Goal: Answer question/provide support

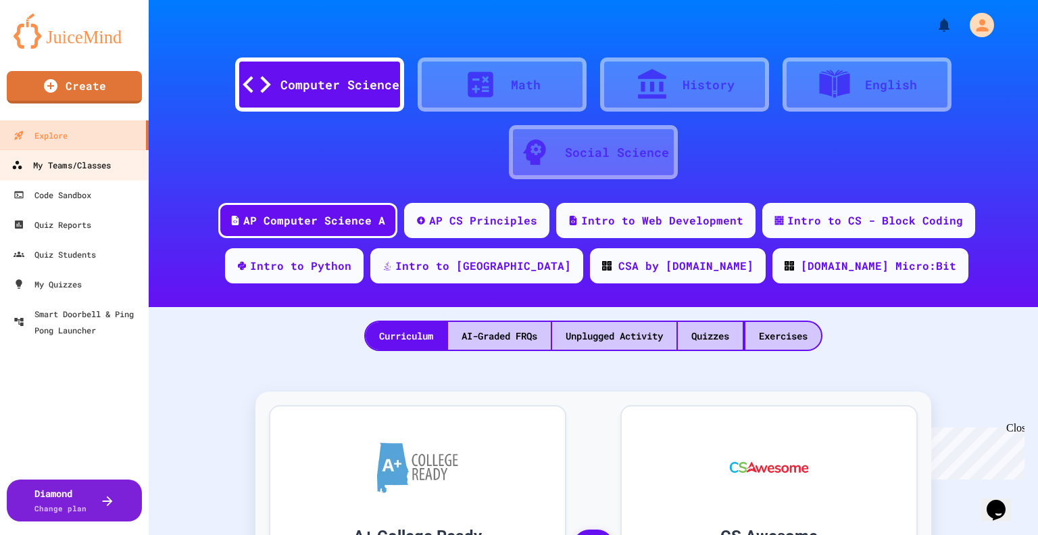
click at [89, 157] on div "My Teams/Classes" at bounding box center [60, 165] width 99 height 17
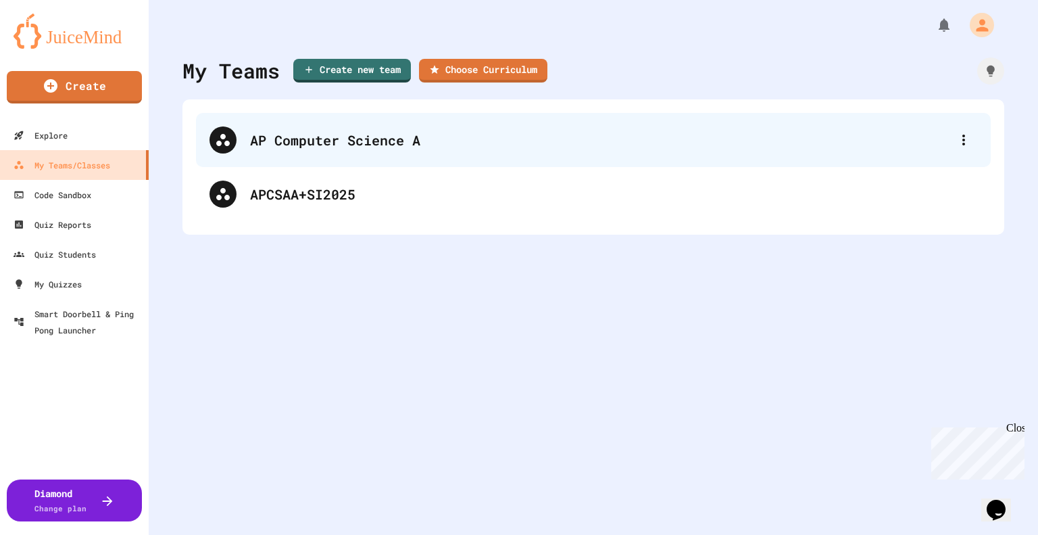
click at [396, 141] on div "AP Computer Science A" at bounding box center [600, 140] width 700 height 20
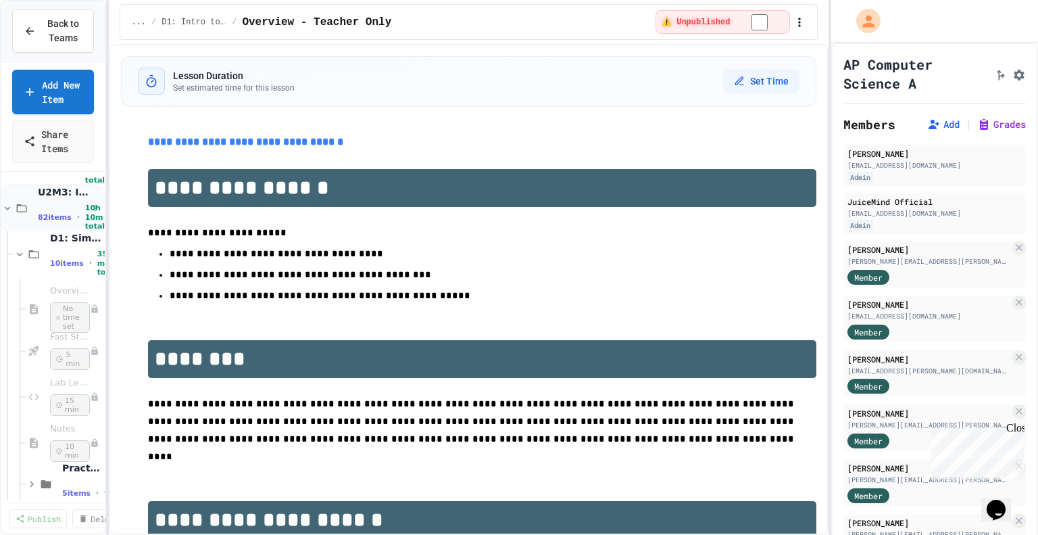
scroll to position [93, 0]
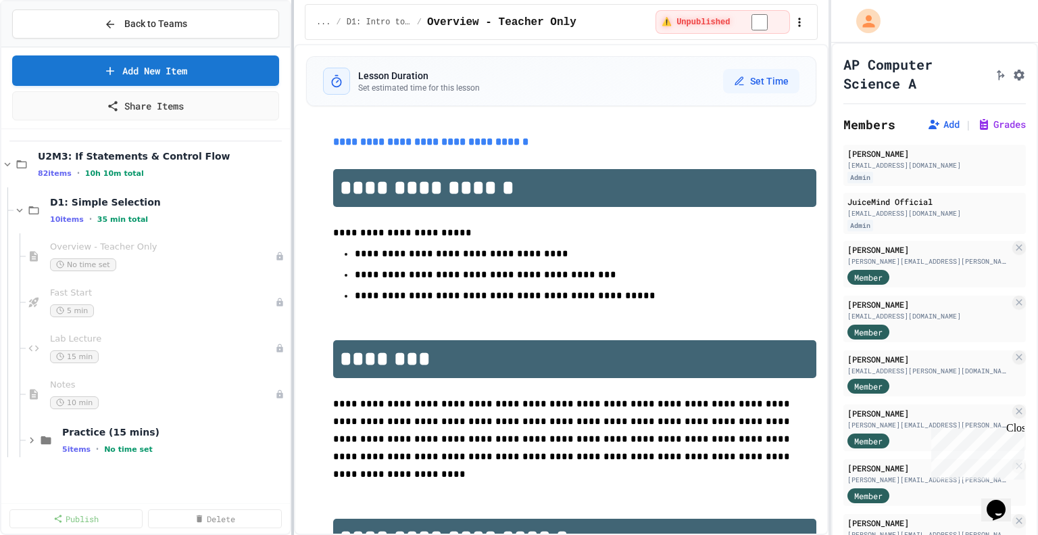
click at [294, 209] on div at bounding box center [292, 267] width 3 height 535
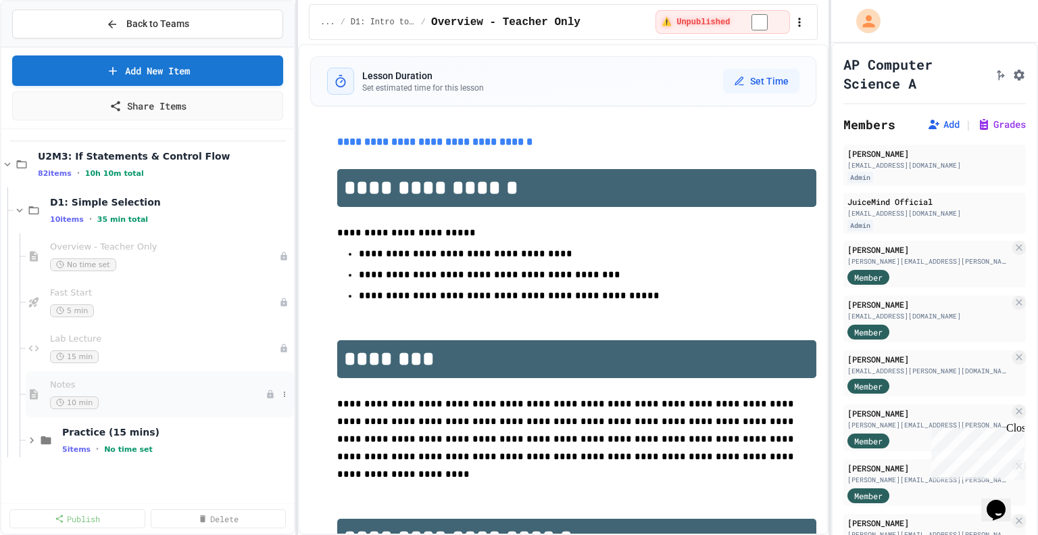
scroll to position [0, 0]
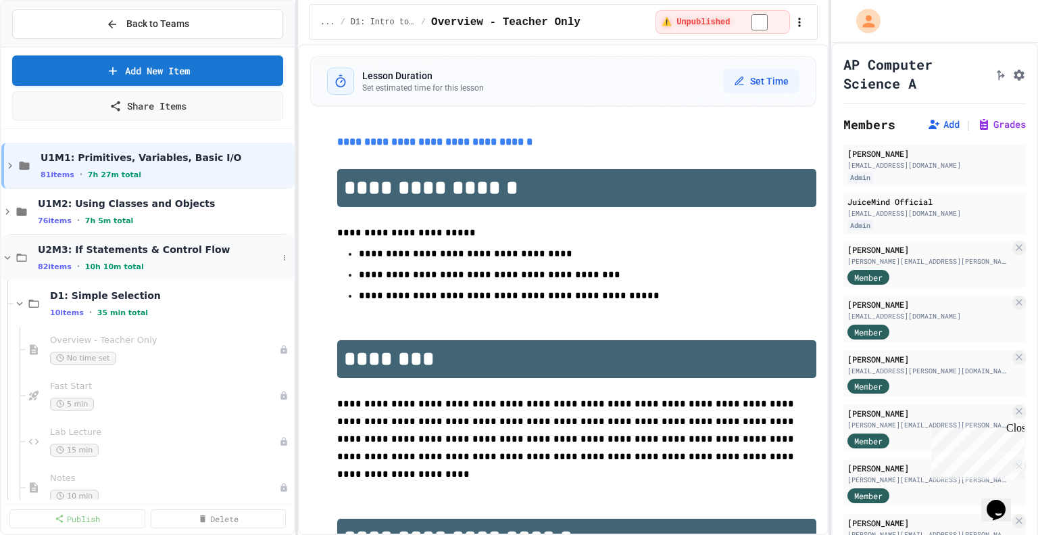
click at [5, 249] on div "U2M3: If Statements & Control Flow 82 items • 10h 10m total" at bounding box center [147, 258] width 293 height 46
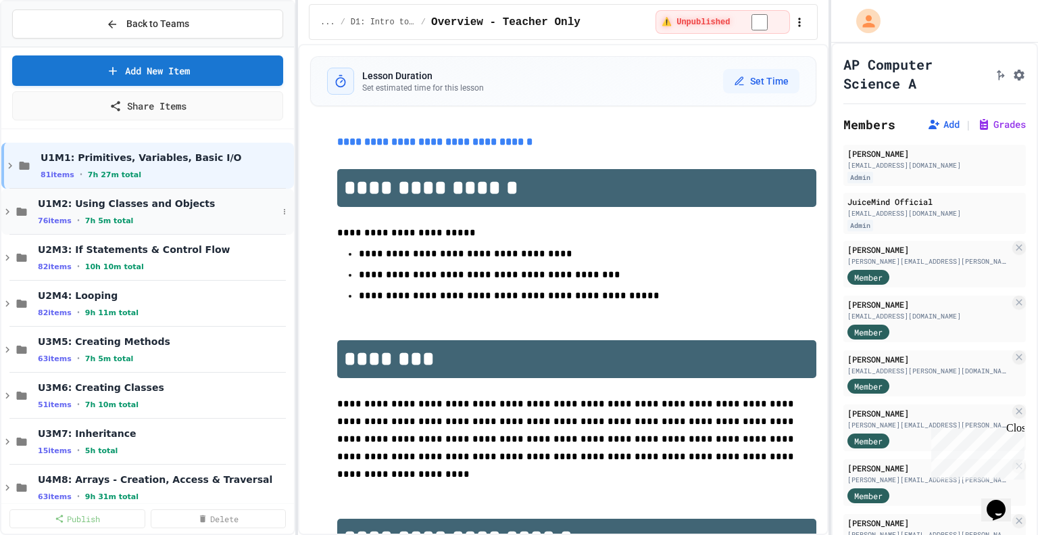
click at [9, 208] on icon at bounding box center [7, 212] width 12 height 12
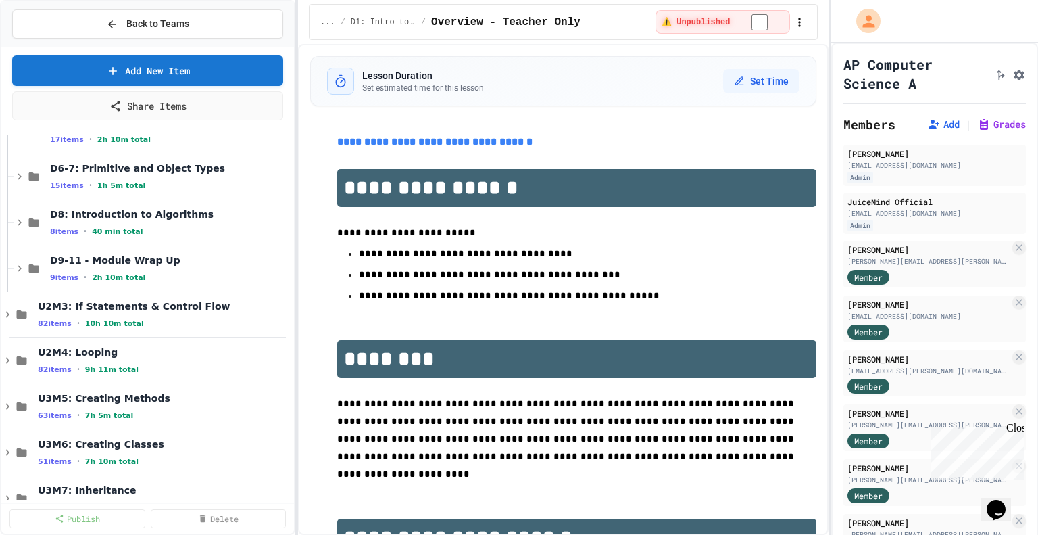
scroll to position [170, 0]
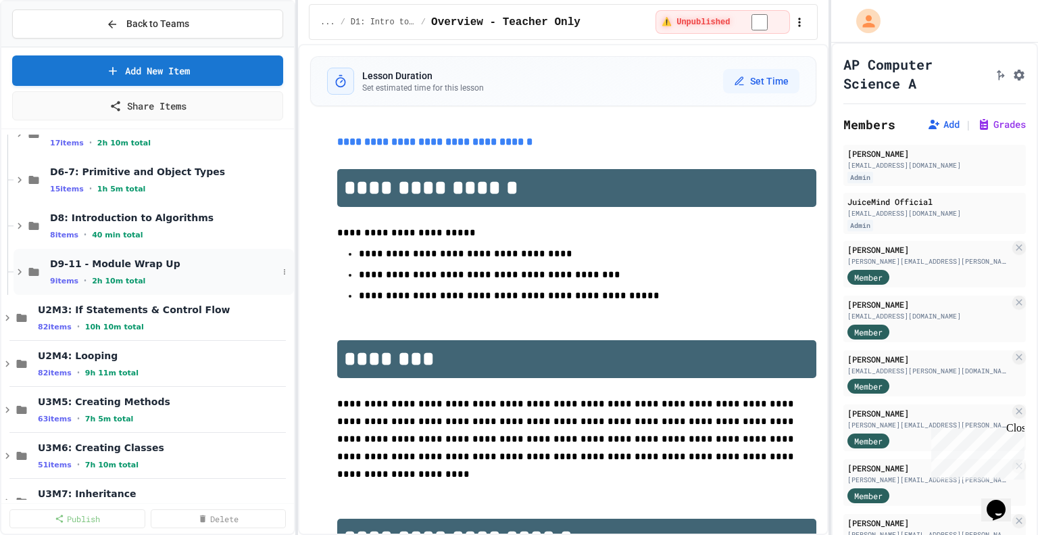
click at [18, 269] on icon at bounding box center [20, 272] width 12 height 12
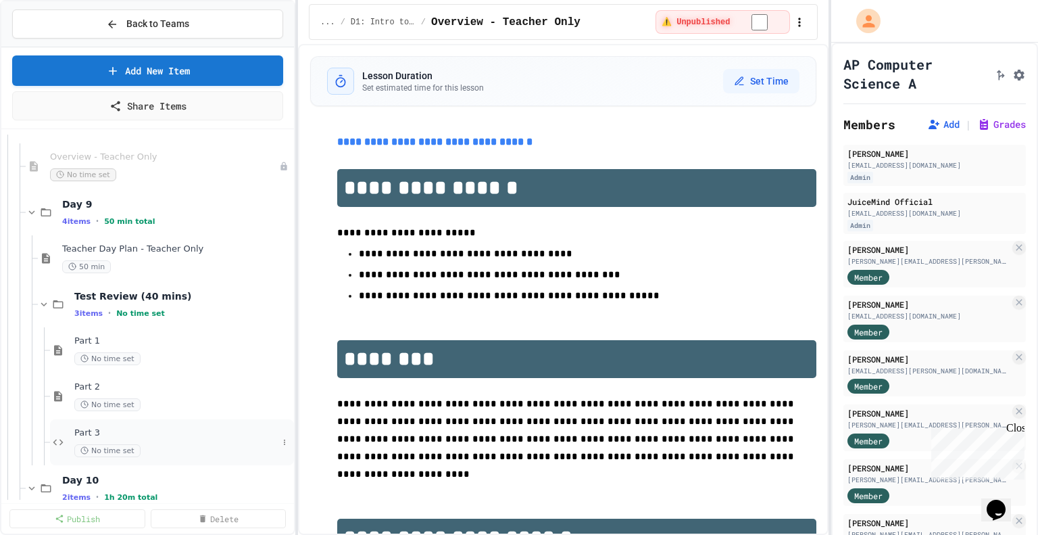
scroll to position [319, 0]
click at [31, 208] on icon at bounding box center [32, 214] width 12 height 12
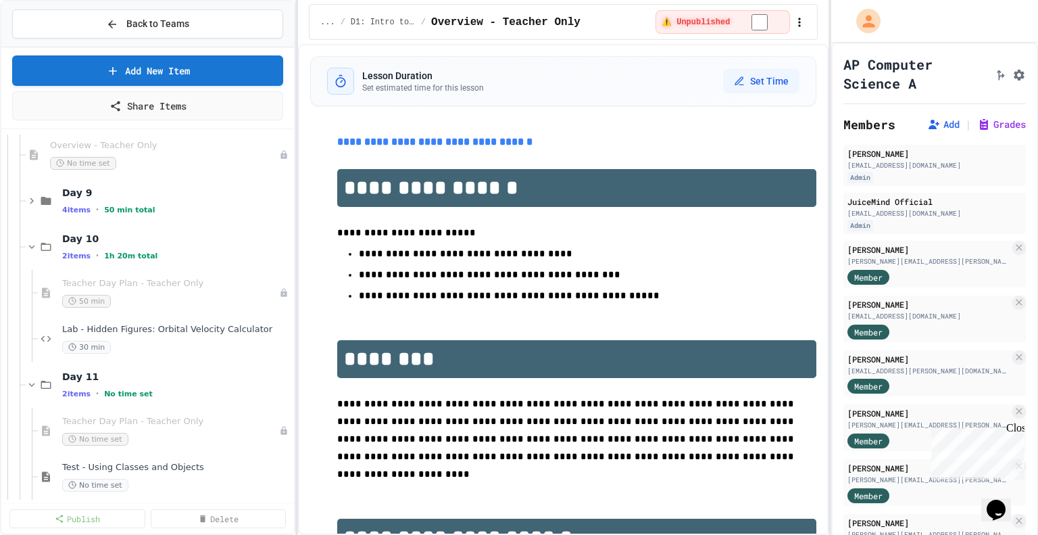
scroll to position [333, 0]
click at [32, 243] on icon at bounding box center [32, 247] width 12 height 12
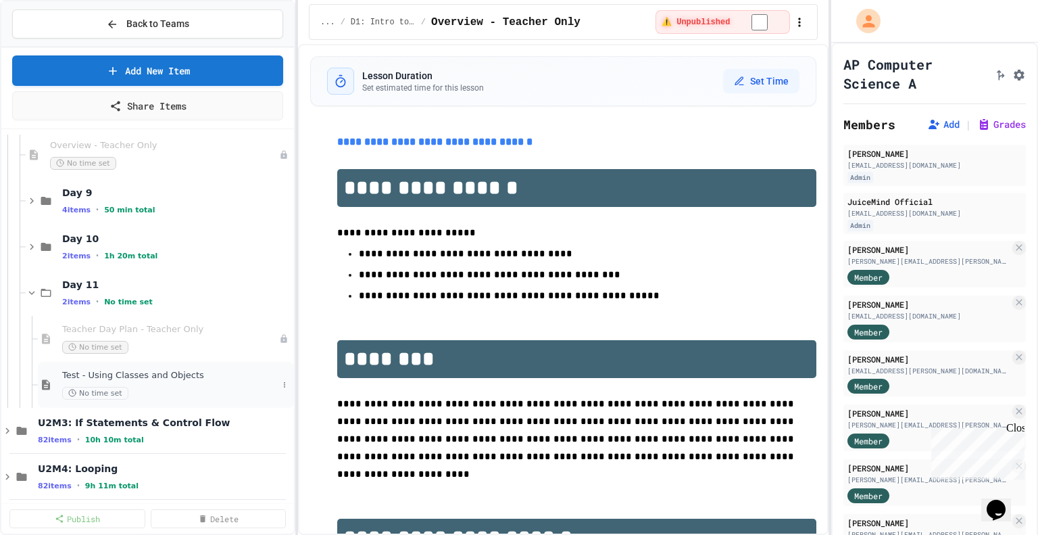
click at [89, 381] on div "Test - Using Classes and Objects No time set" at bounding box center [170, 385] width 216 height 30
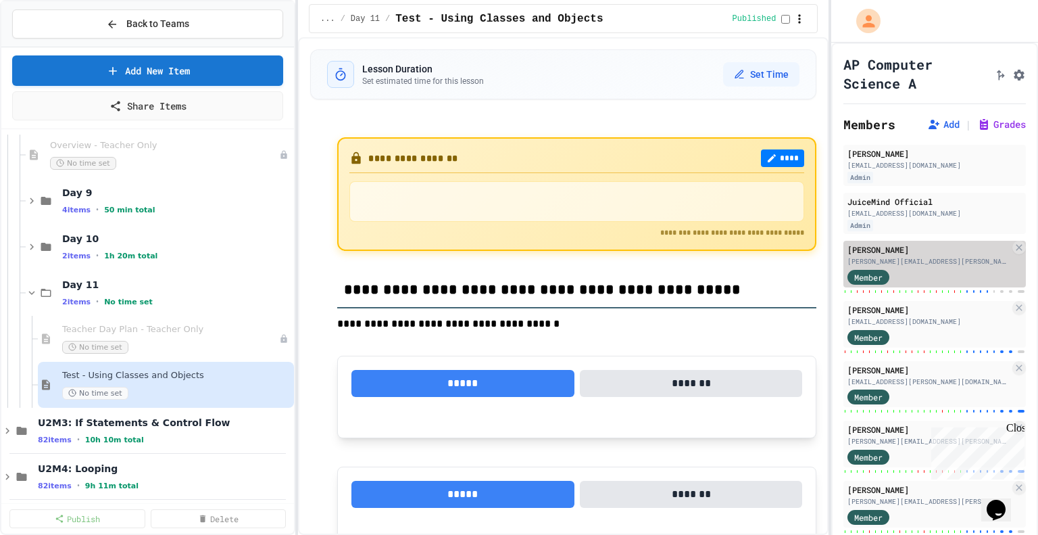
click at [923, 254] on div "[PERSON_NAME]" at bounding box center [929, 249] width 162 height 12
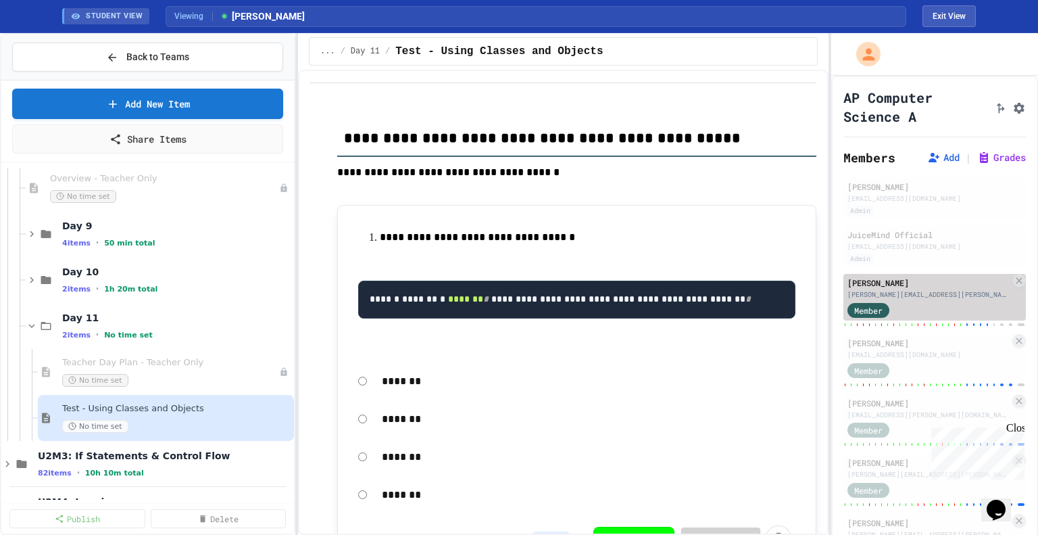
click at [942, 298] on div "[PERSON_NAME][EMAIL_ADDRESS][PERSON_NAME][DOMAIN_NAME]" at bounding box center [929, 294] width 162 height 10
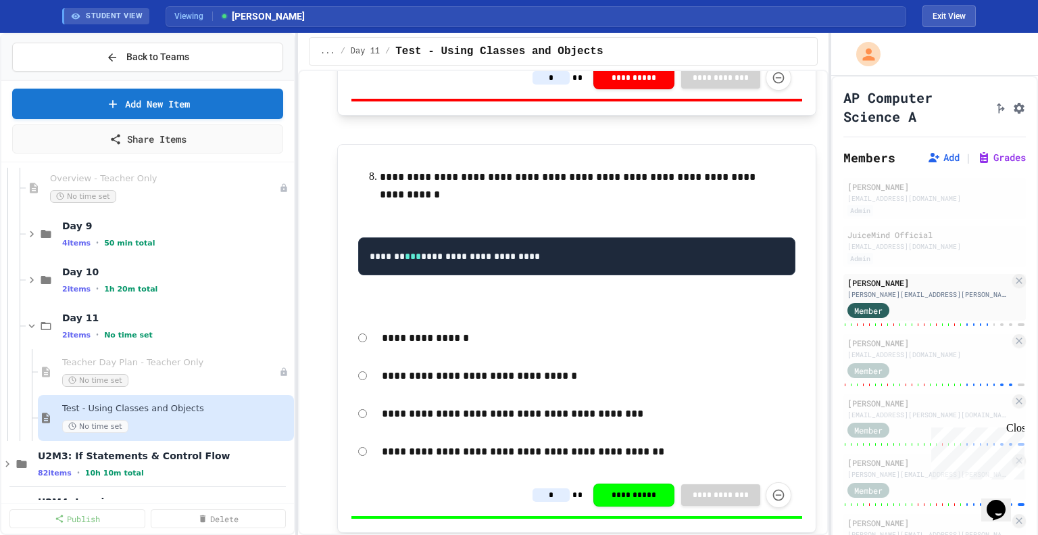
scroll to position [2902, 0]
drag, startPoint x: 667, startPoint y: 296, endPoint x: 627, endPoint y: 295, distance: 39.9
click at [627, 295] on div "**********" at bounding box center [576, 338] width 479 height 389
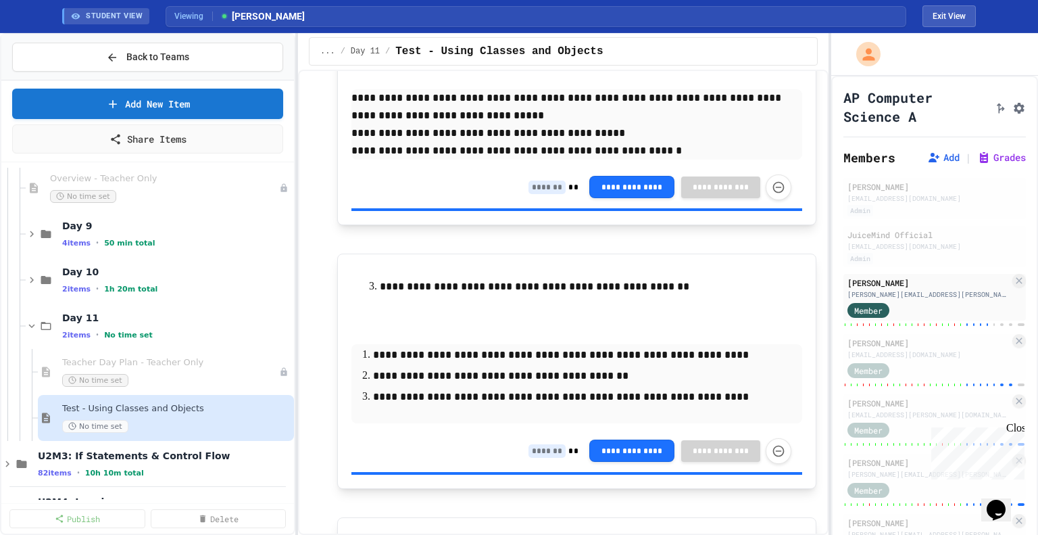
scroll to position [8893, 0]
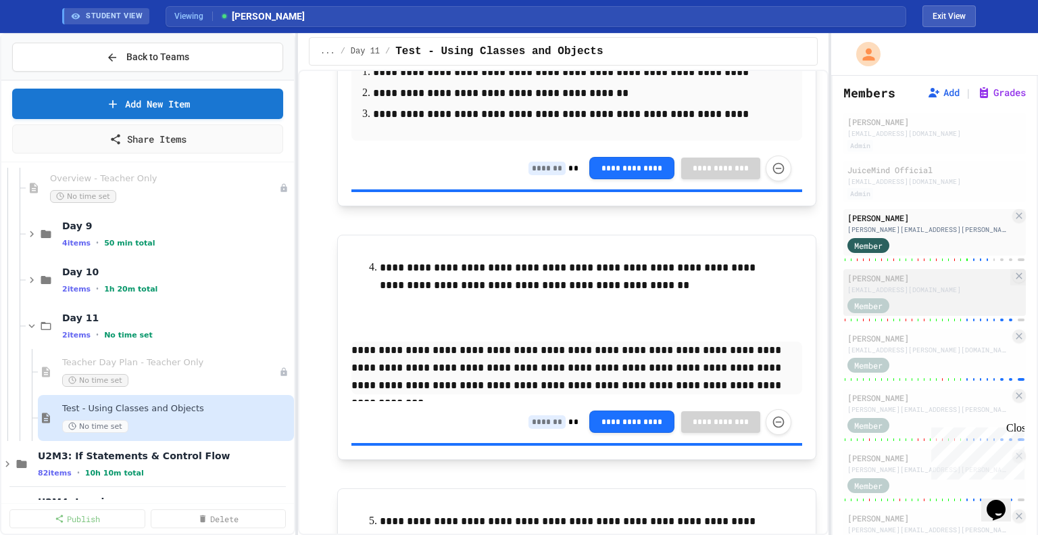
scroll to position [66, 0]
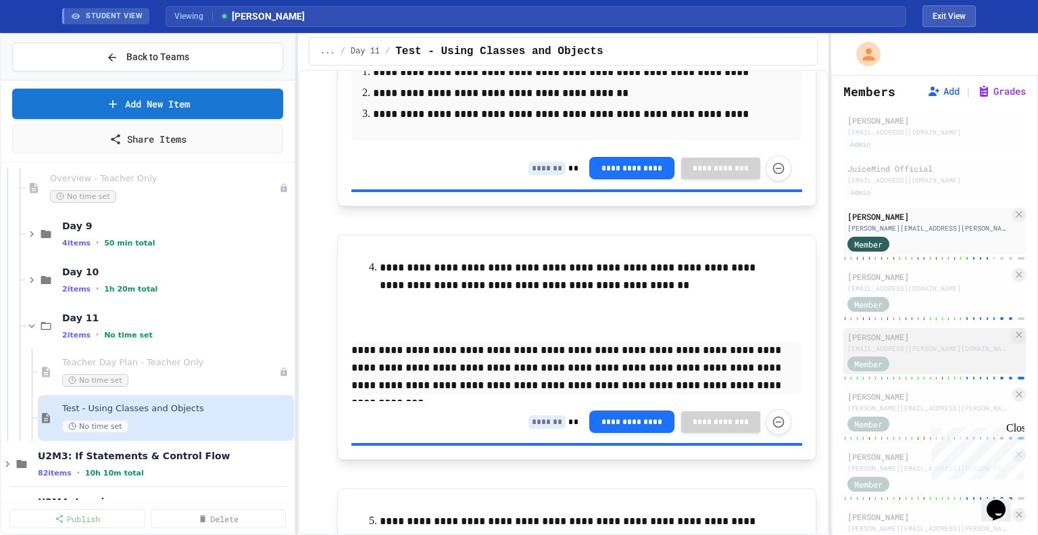
type input "*"
click at [927, 337] on div "[PERSON_NAME]" at bounding box center [929, 337] width 162 height 12
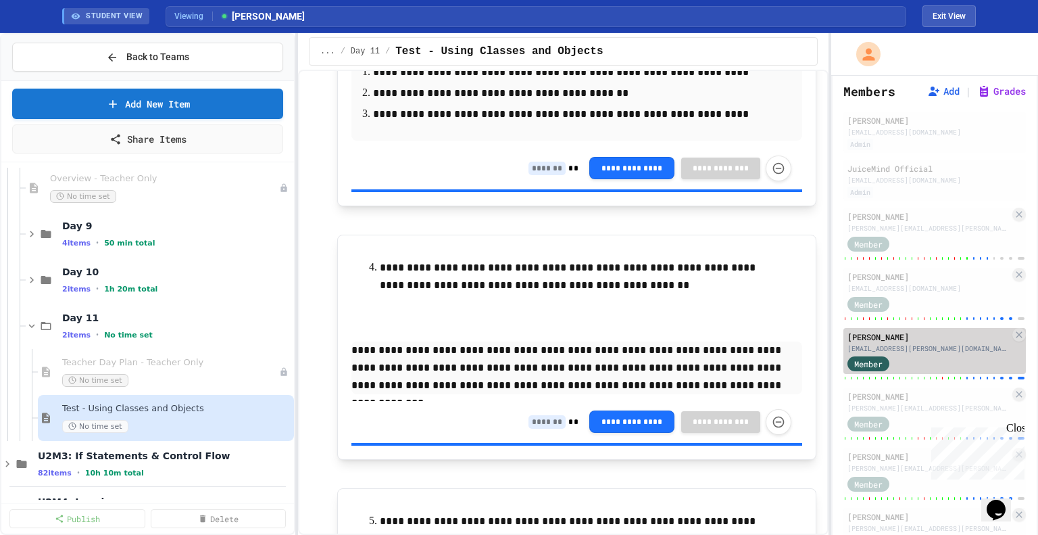
type input "*"
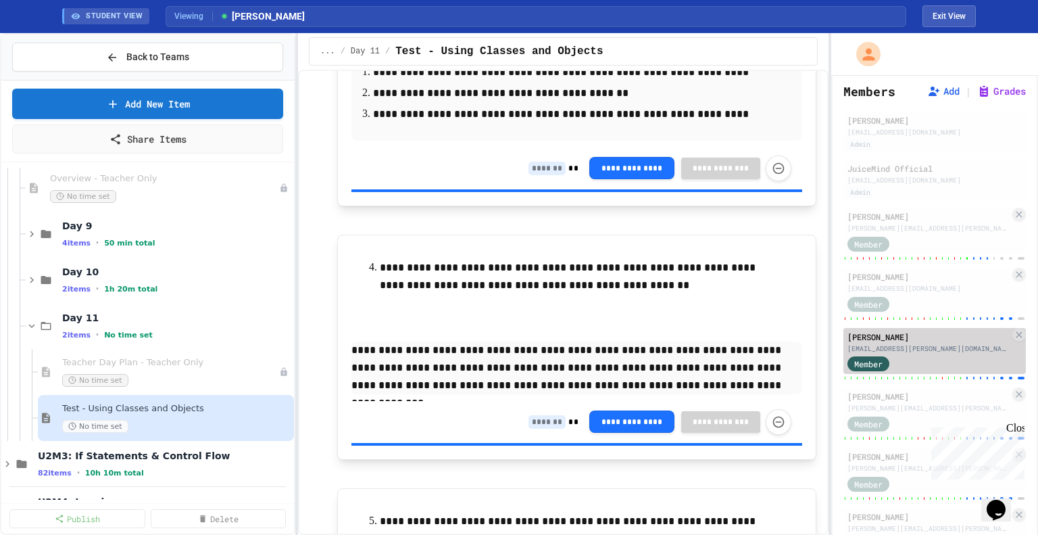
type input "*"
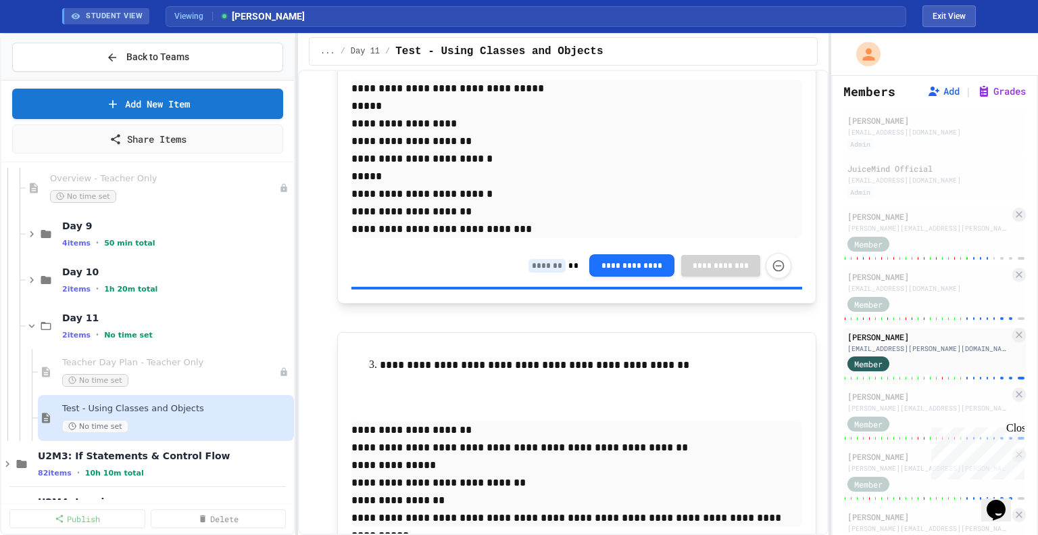
scroll to position [8940, 0]
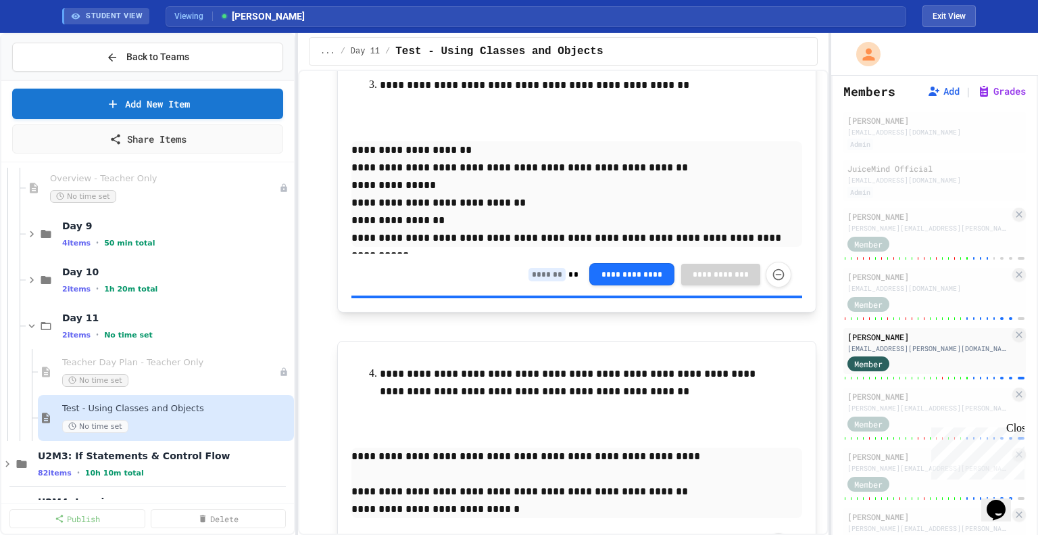
scroll to position [9217, 0]
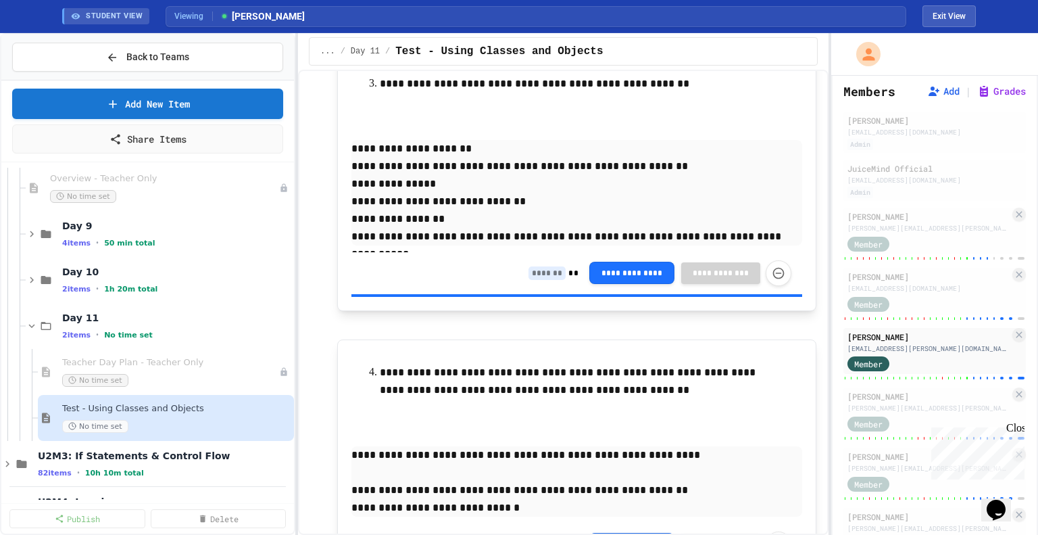
type input "*"
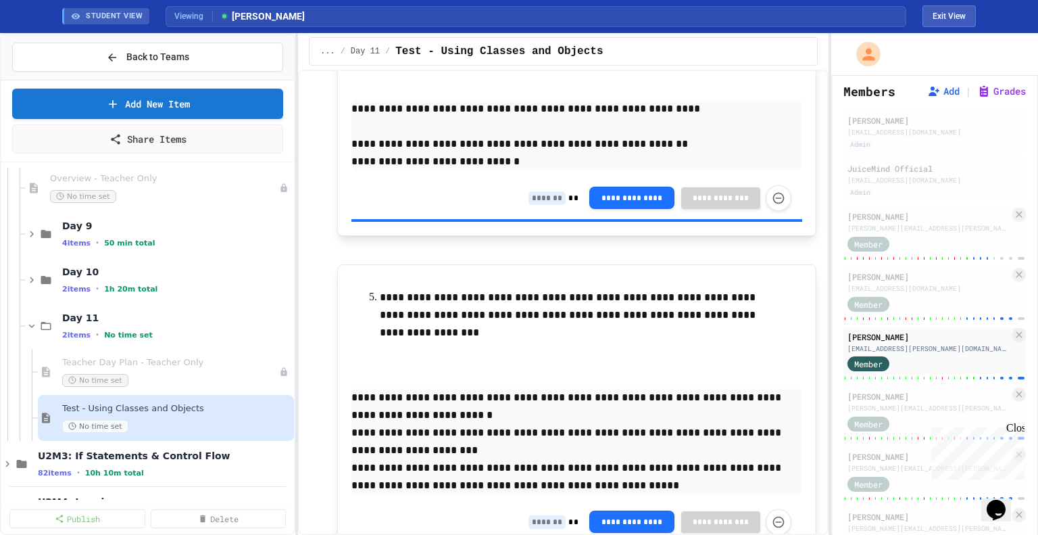
scroll to position [9563, 0]
type input "*"
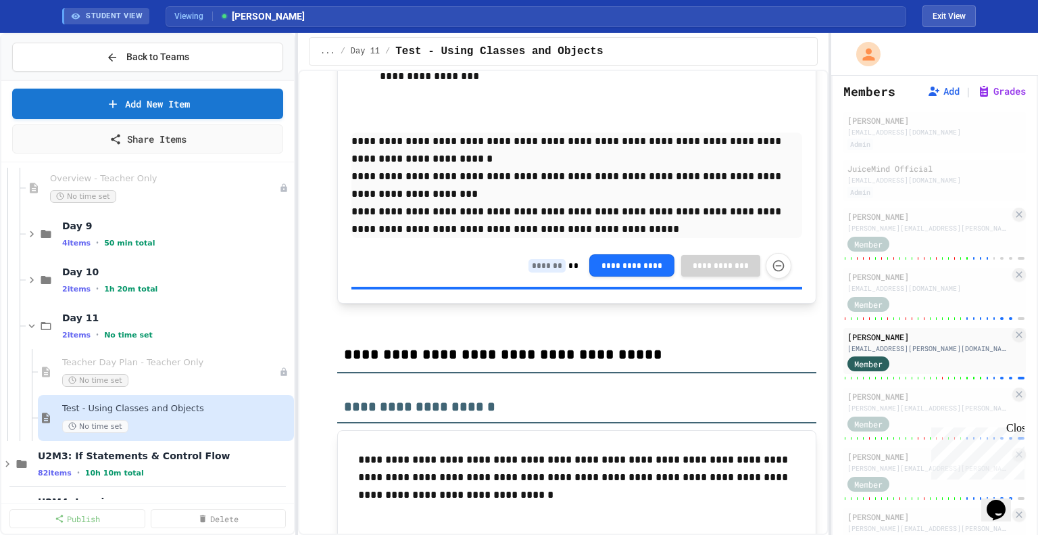
scroll to position [9820, 0]
type input "*"
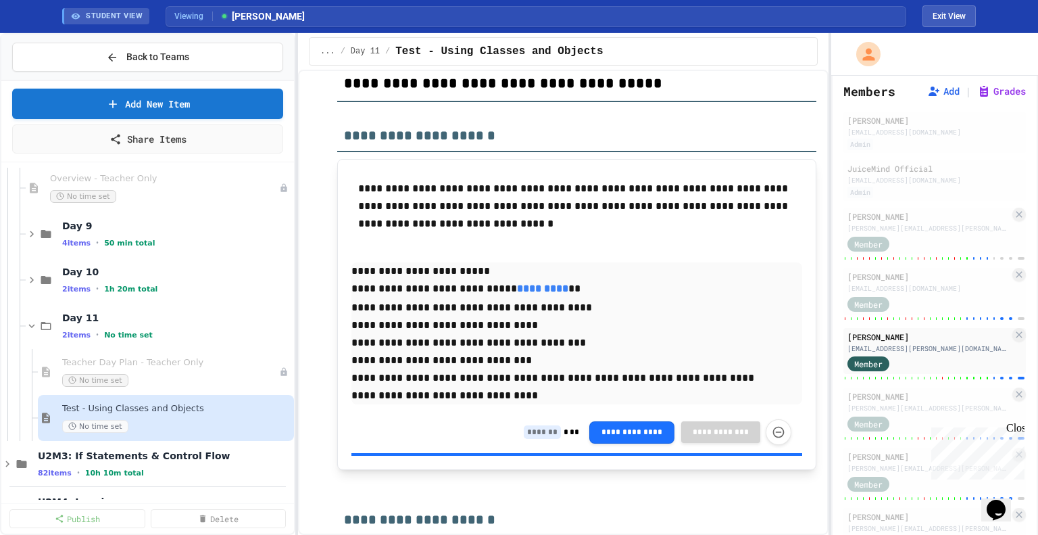
scroll to position [10091, 0]
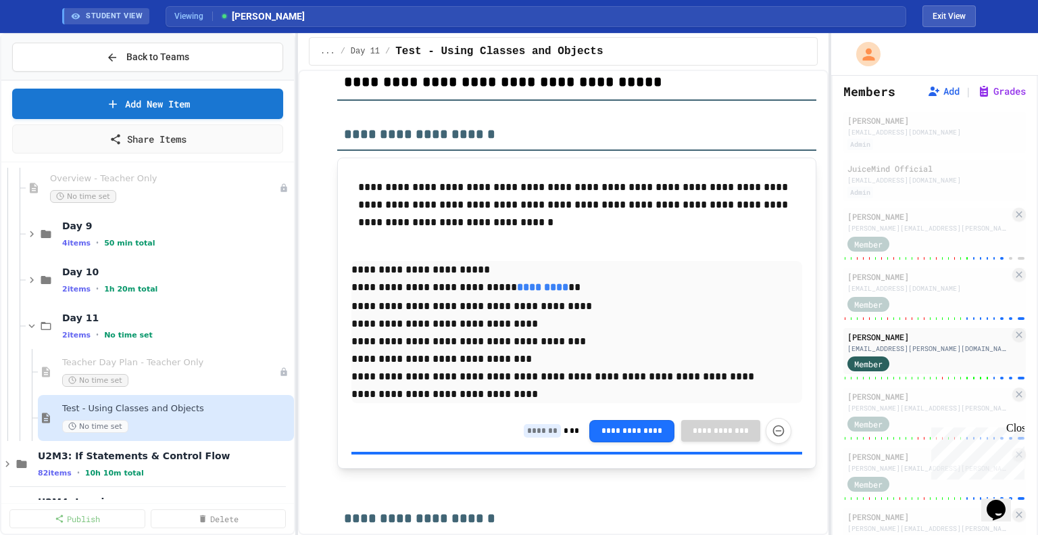
type input "*"
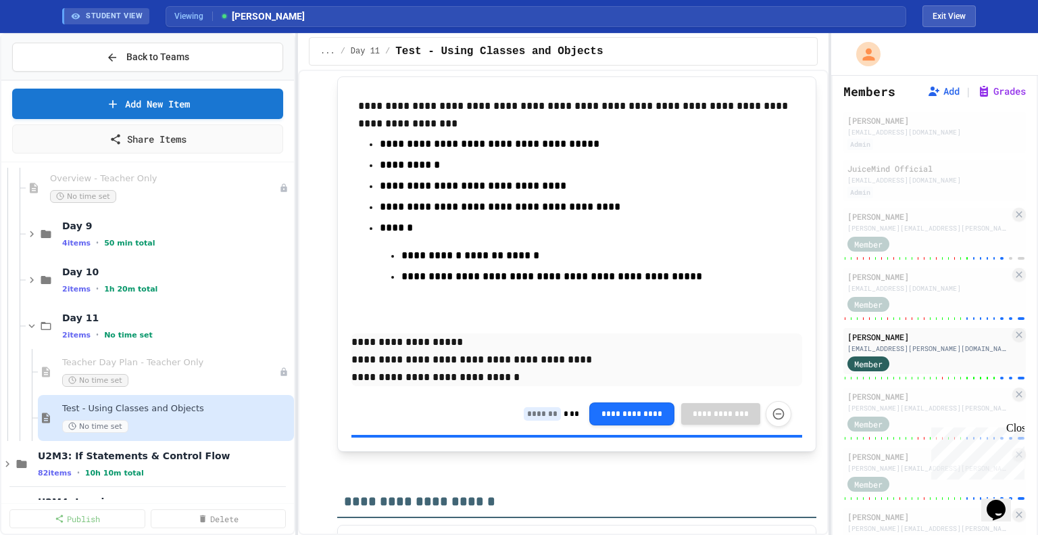
scroll to position [10558, 0]
type input "*"
type input "**"
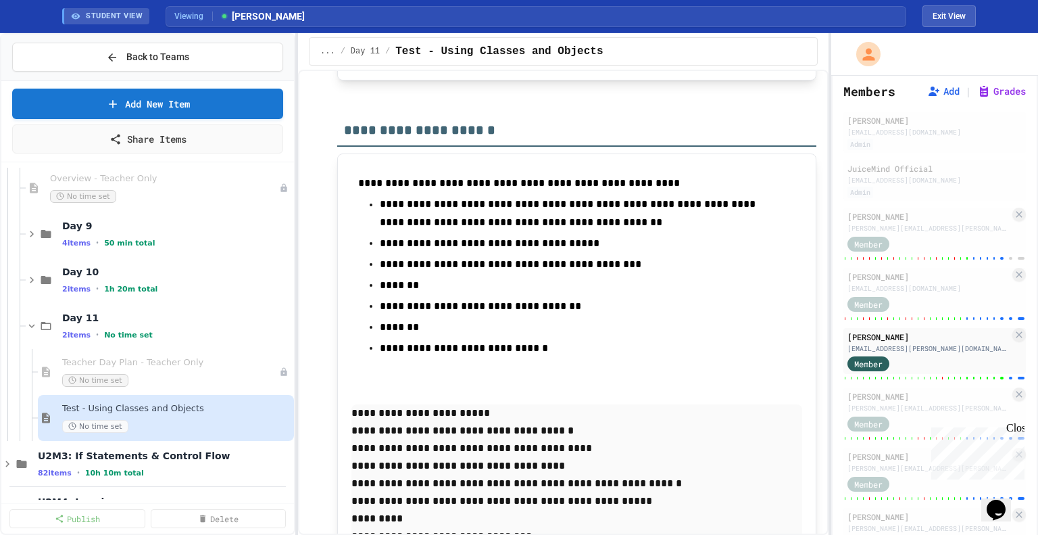
scroll to position [10928, 0]
click at [537, 49] on input at bounding box center [542, 43] width 37 height 14
click at [504, 15] on p "**********" at bounding box center [577, 6] width 451 height 18
click at [533, 49] on input at bounding box center [542, 43] width 37 height 14
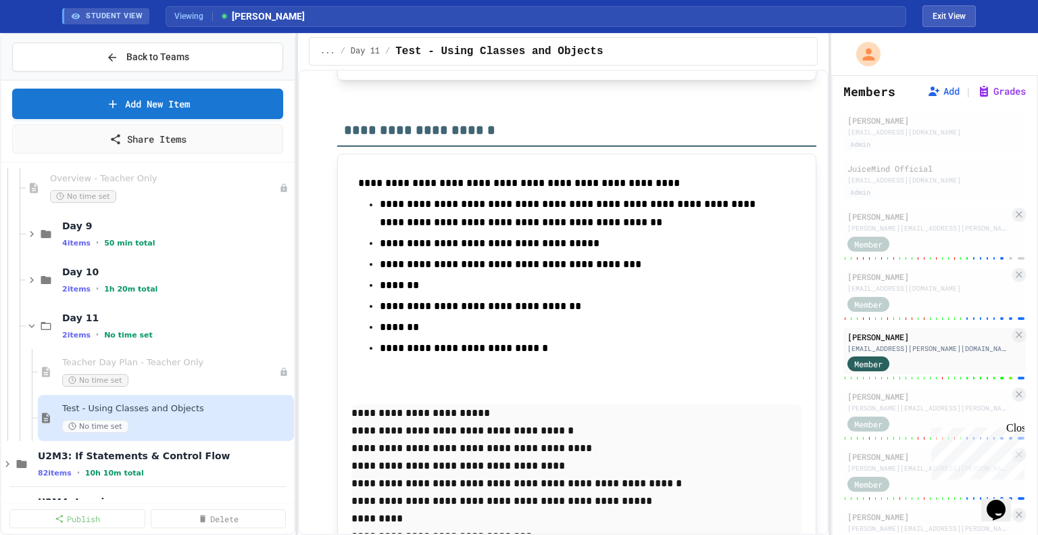
type input "*"
drag, startPoint x: 492, startPoint y: 418, endPoint x: 352, endPoint y: 385, distance: 144.5
copy div "**********"
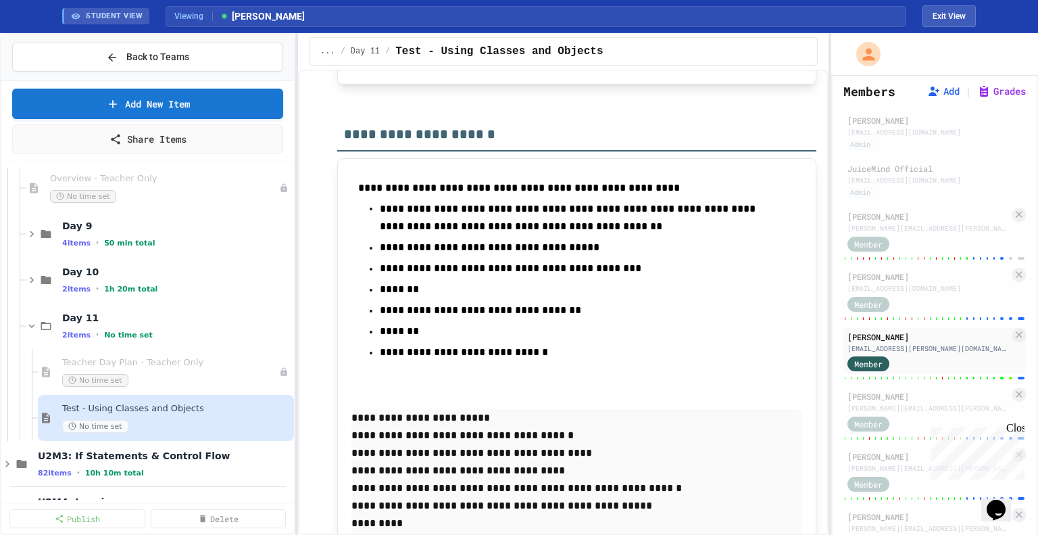
click at [544, 53] on input "*" at bounding box center [546, 47] width 37 height 14
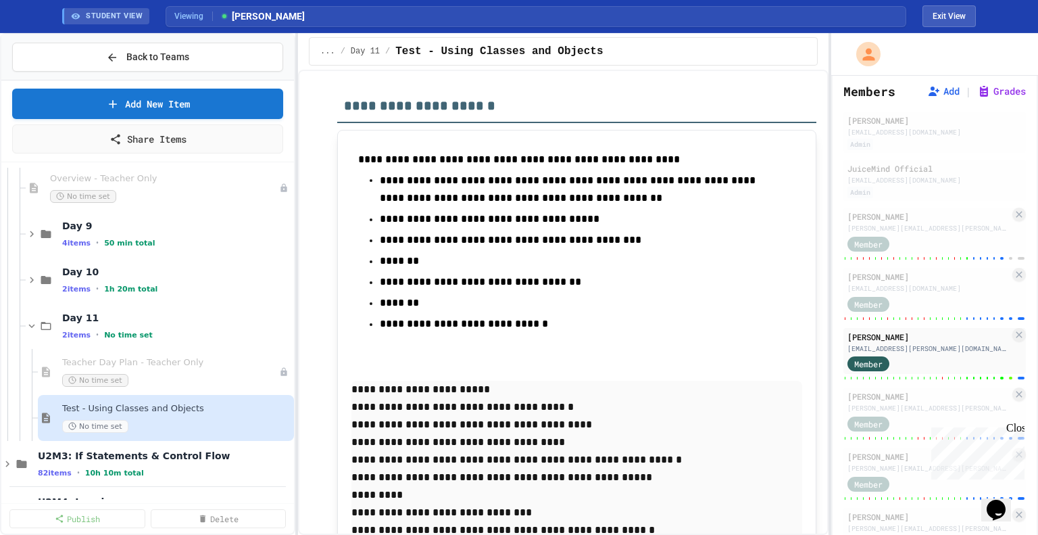
scroll to position [10957, 0]
drag, startPoint x: 936, startPoint y: 348, endPoint x: 649, endPoint y: 389, distance: 289.5
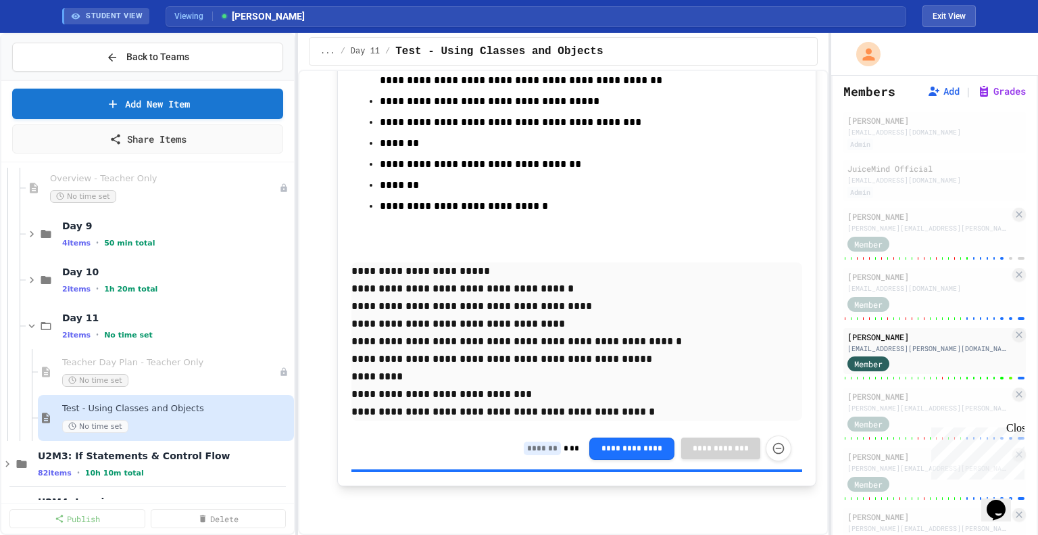
scroll to position [11482, 0]
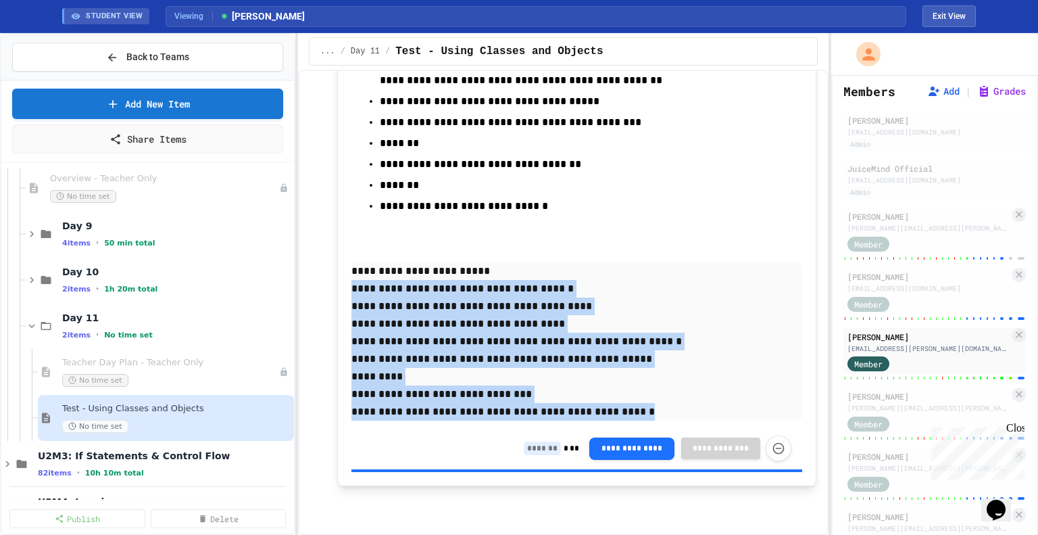
drag, startPoint x: 615, startPoint y: 458, endPoint x: 349, endPoint y: 341, distance: 290.3
click at [349, 341] on div "**********" at bounding box center [576, 248] width 479 height 475
copy div "**********"
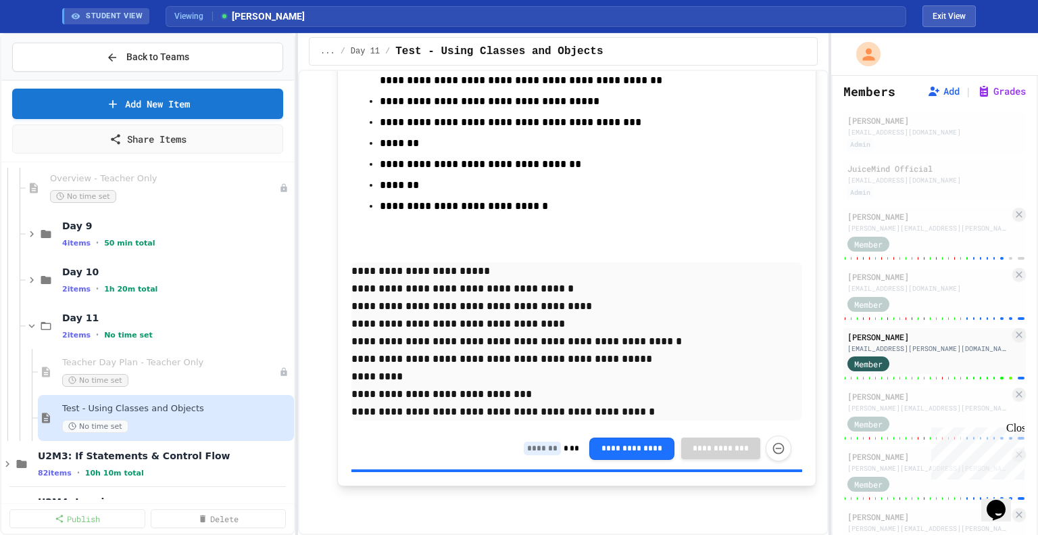
click at [536, 469] on div "**********" at bounding box center [577, 448] width 451 height 42
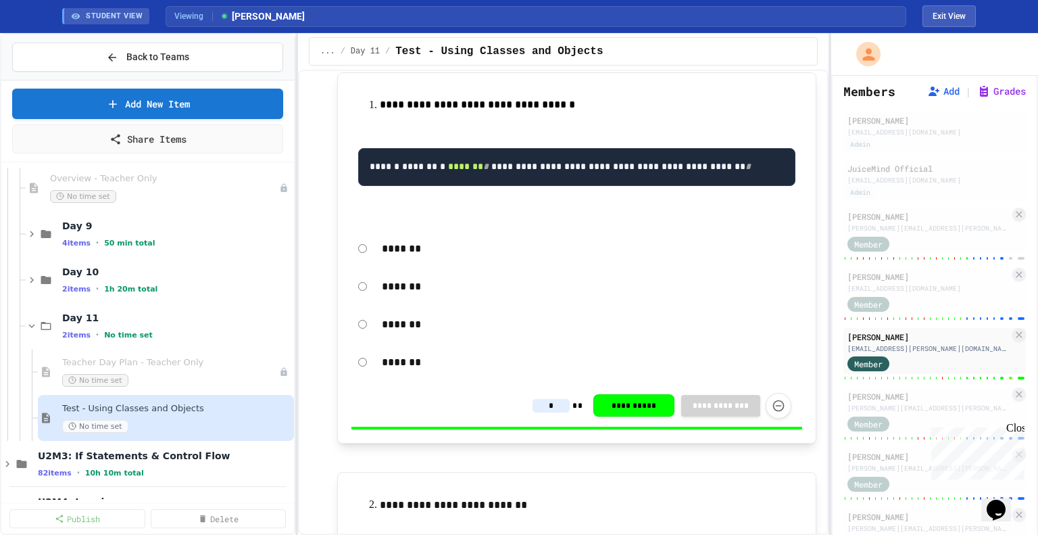
scroll to position [0, 0]
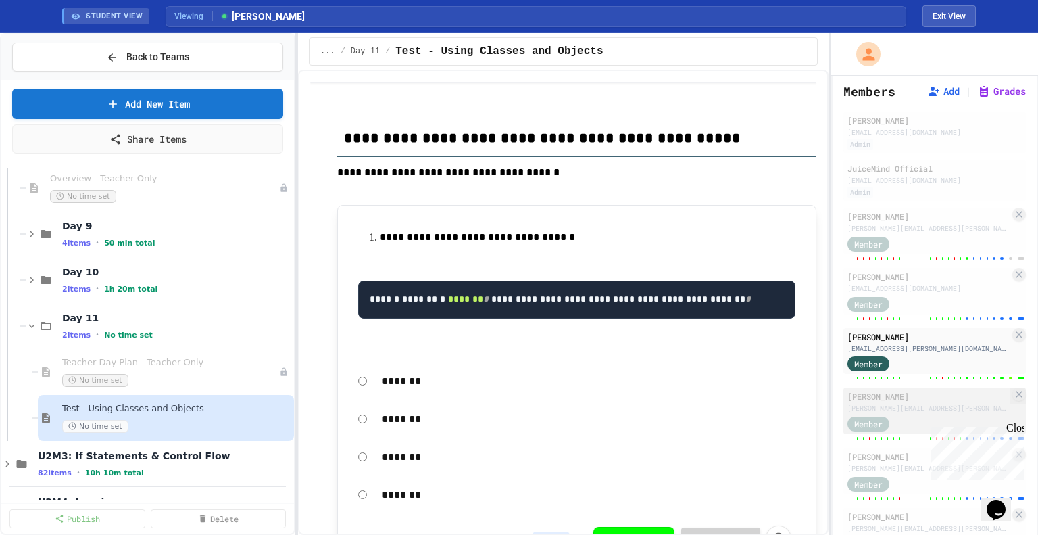
type input "**"
click at [913, 402] on div "[PERSON_NAME]" at bounding box center [929, 396] width 162 height 12
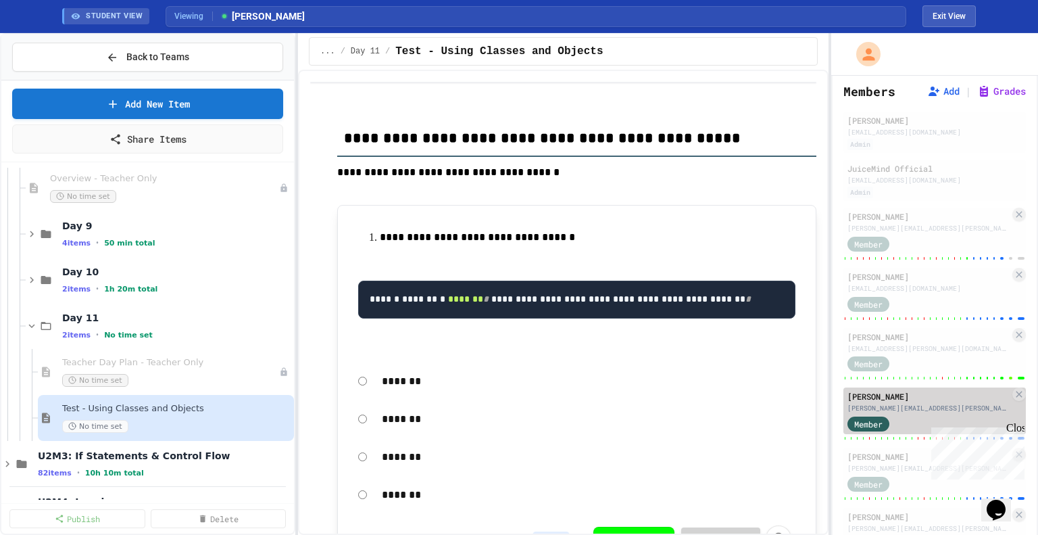
type input "*"
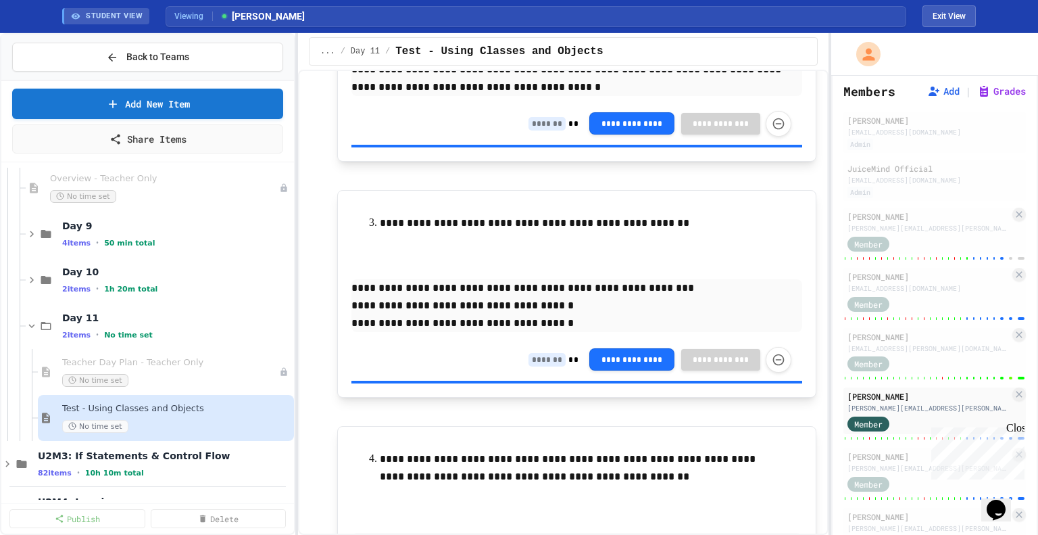
scroll to position [8910, 0]
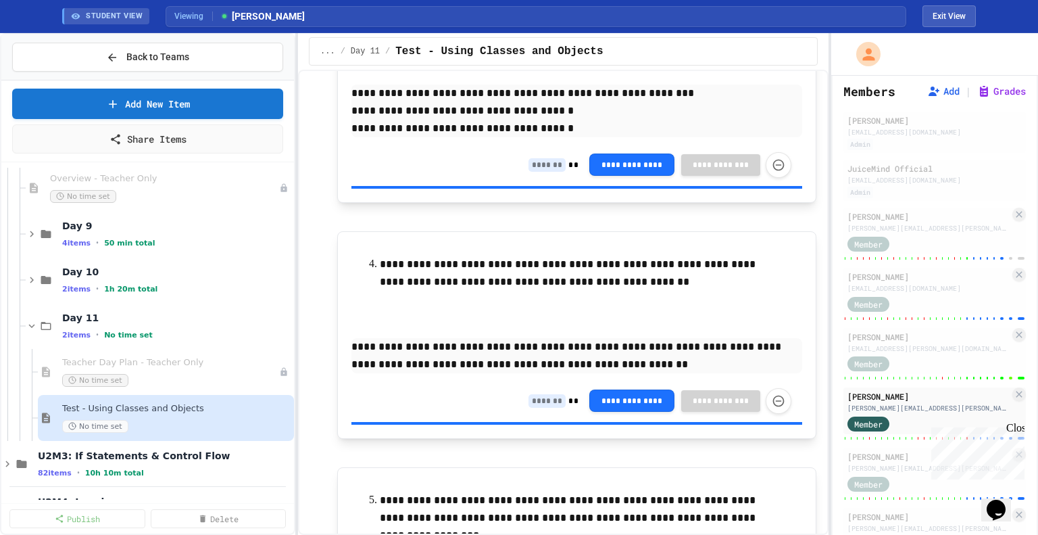
scroll to position [9112, 0]
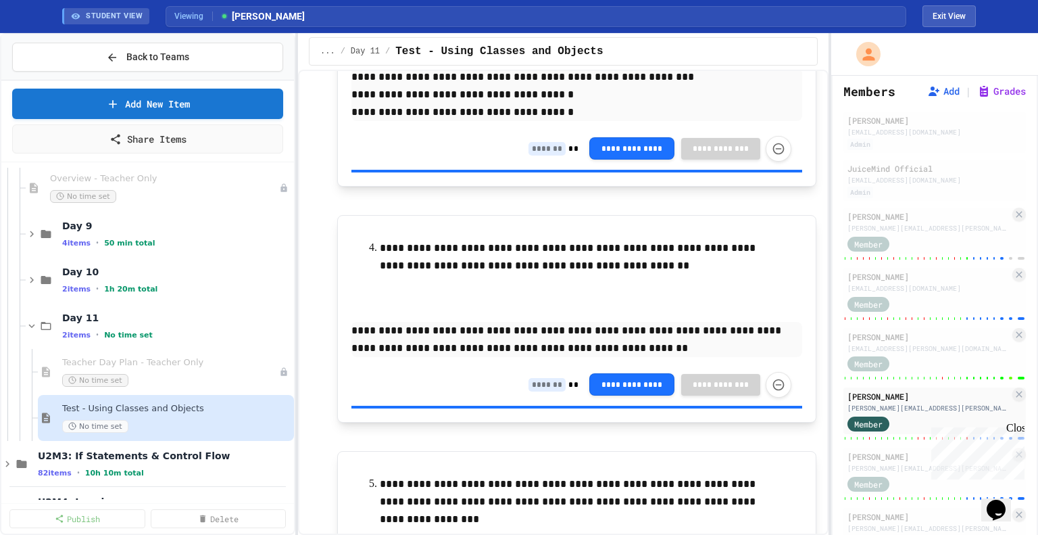
type input "*"
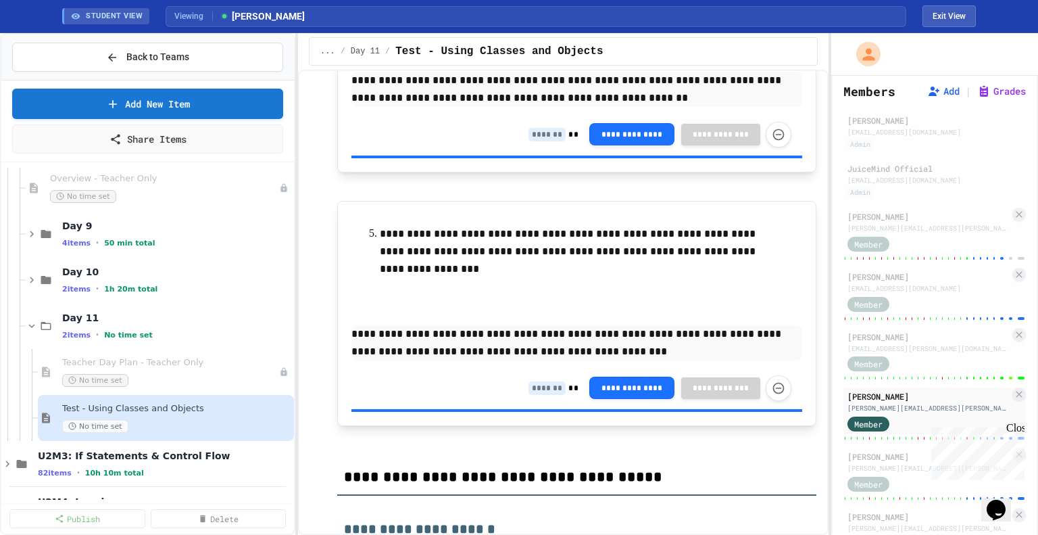
scroll to position [9363, 0]
type input "*"
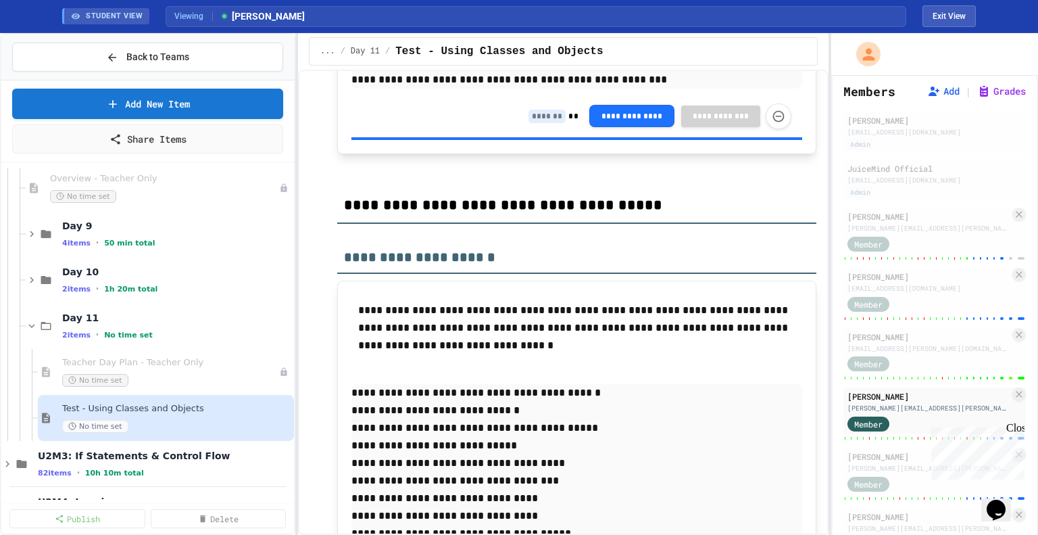
type input "*"
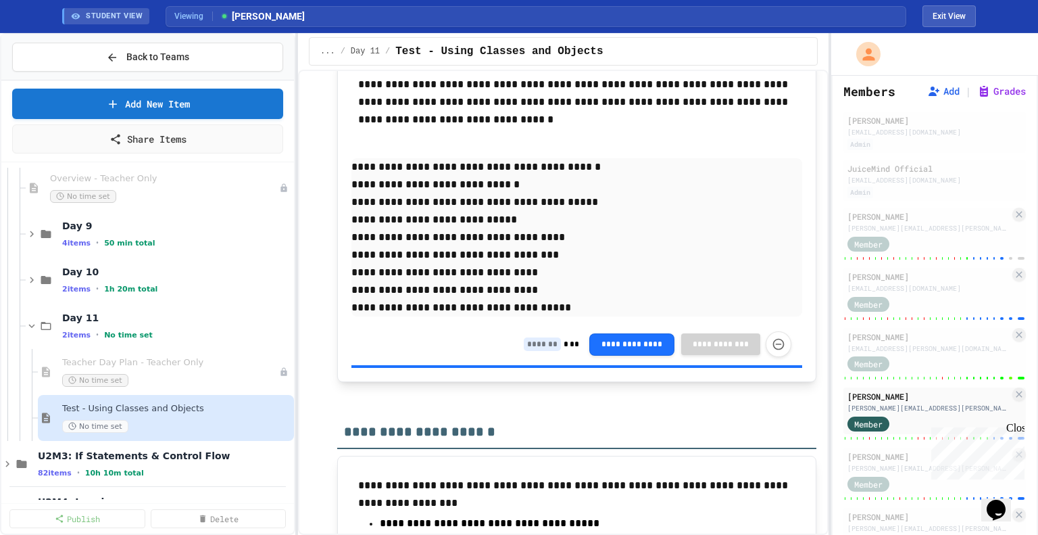
scroll to position [9866, 0]
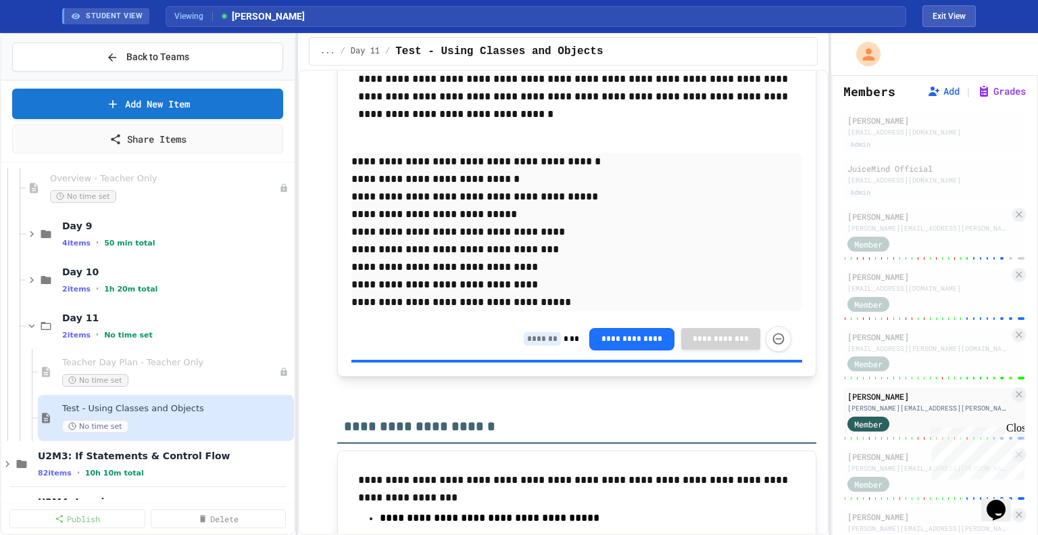
type input "*"
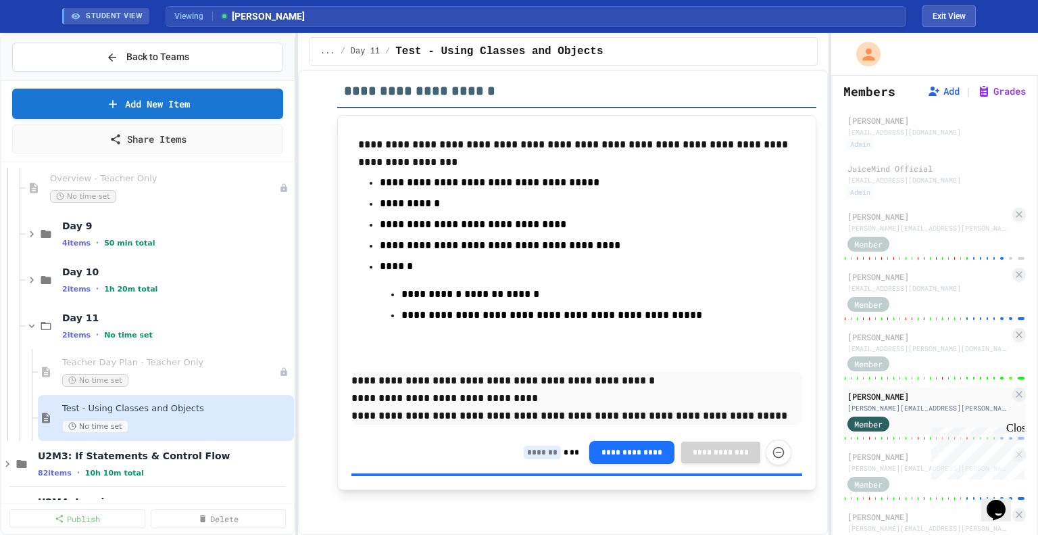
scroll to position [10206, 0]
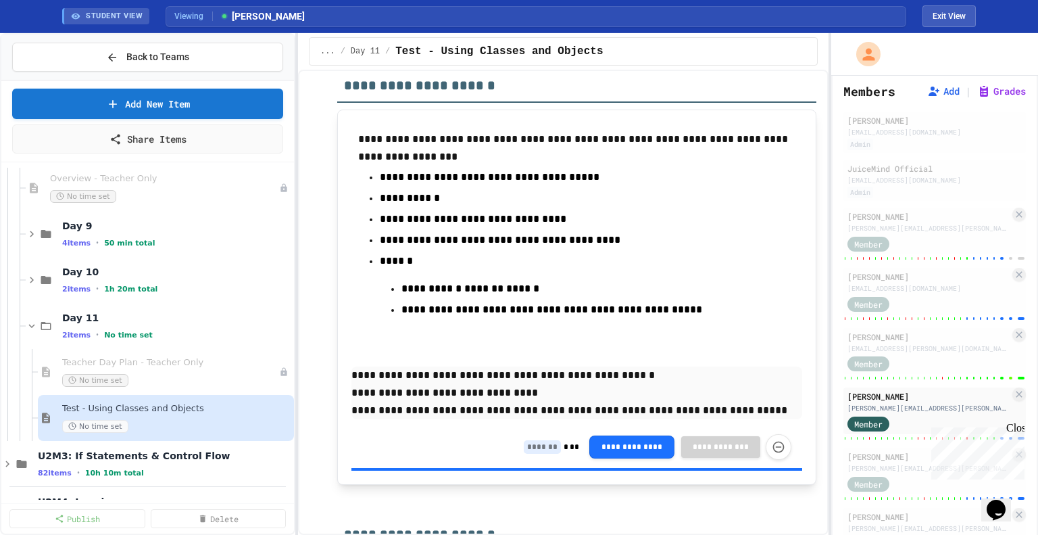
type input "*"
drag, startPoint x: 525, startPoint y: 362, endPoint x: 348, endPoint y: 222, distance: 226.3
copy div "**********"
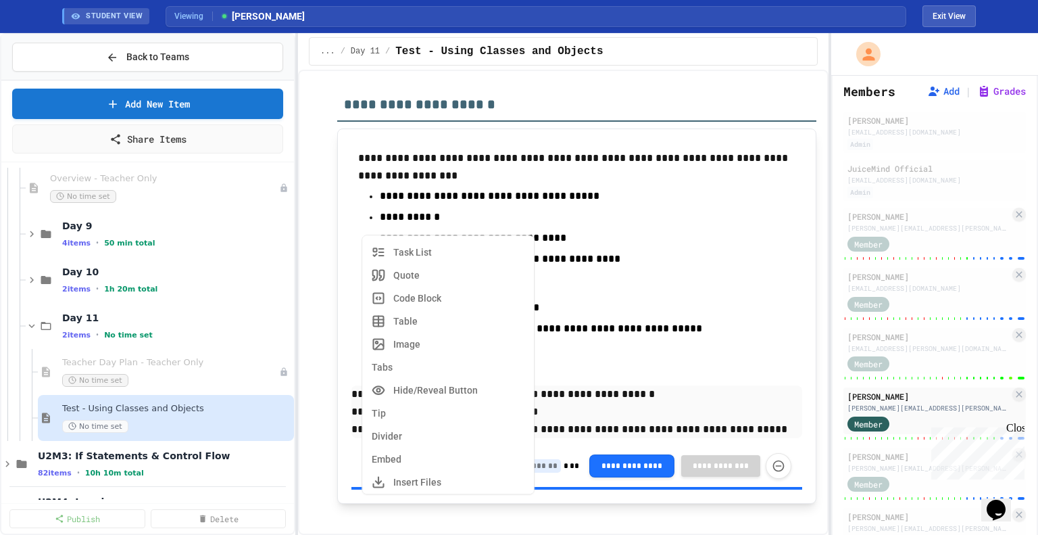
scroll to position [0, 0]
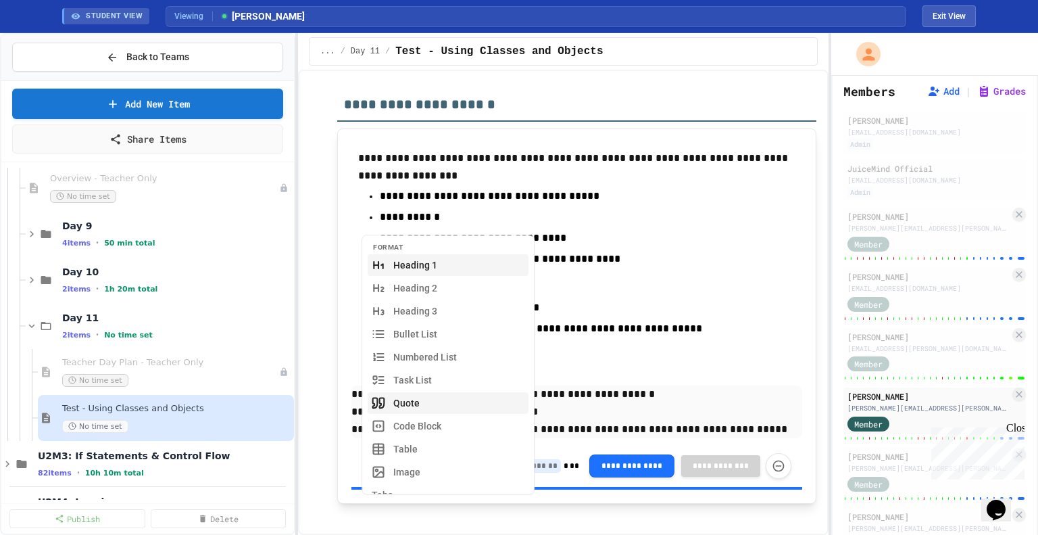
click at [427, 403] on button "Quote" at bounding box center [448, 403] width 161 height 22
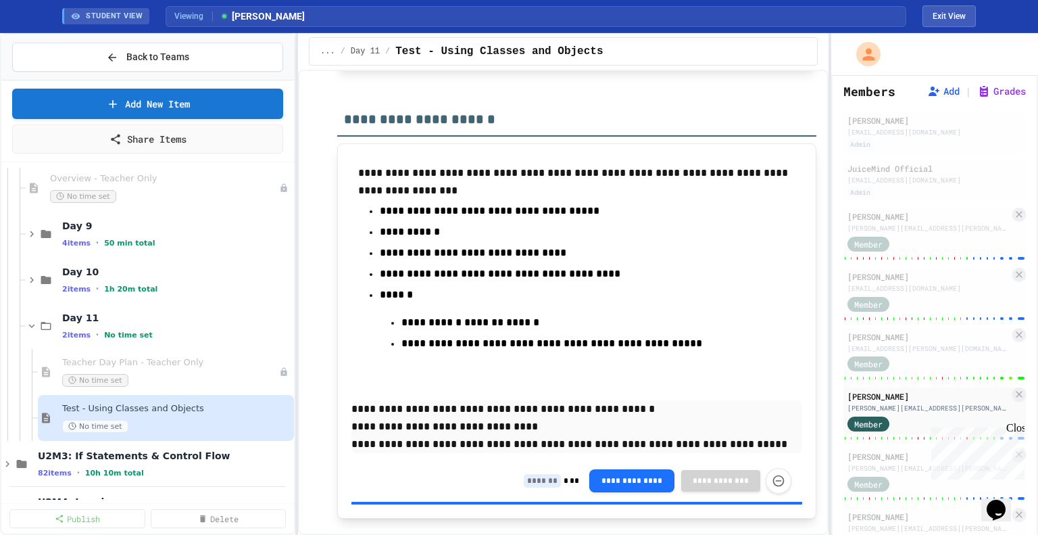
click at [538, 39] on input at bounding box center [542, 32] width 37 height 14
type input "*"
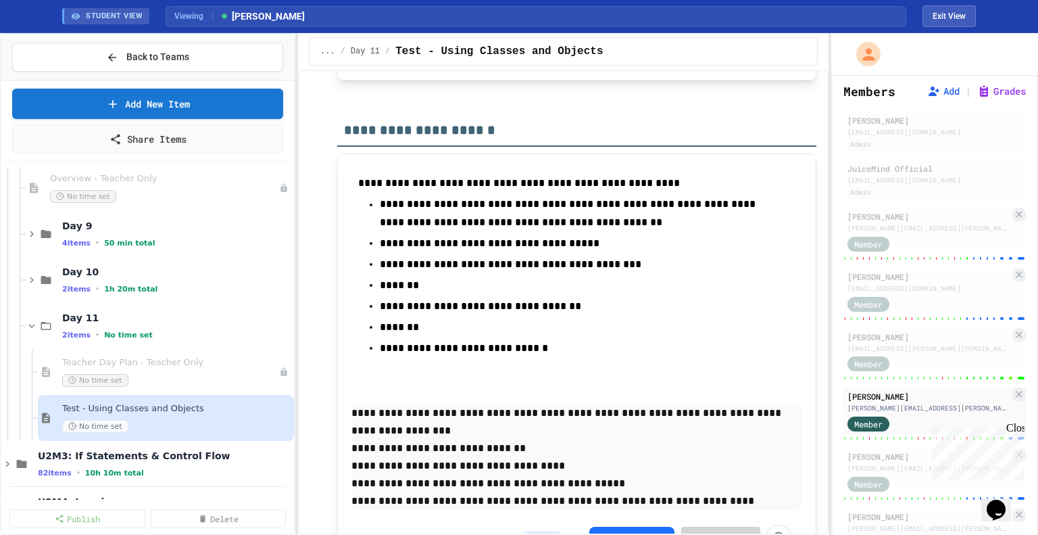
scroll to position [10646, 0]
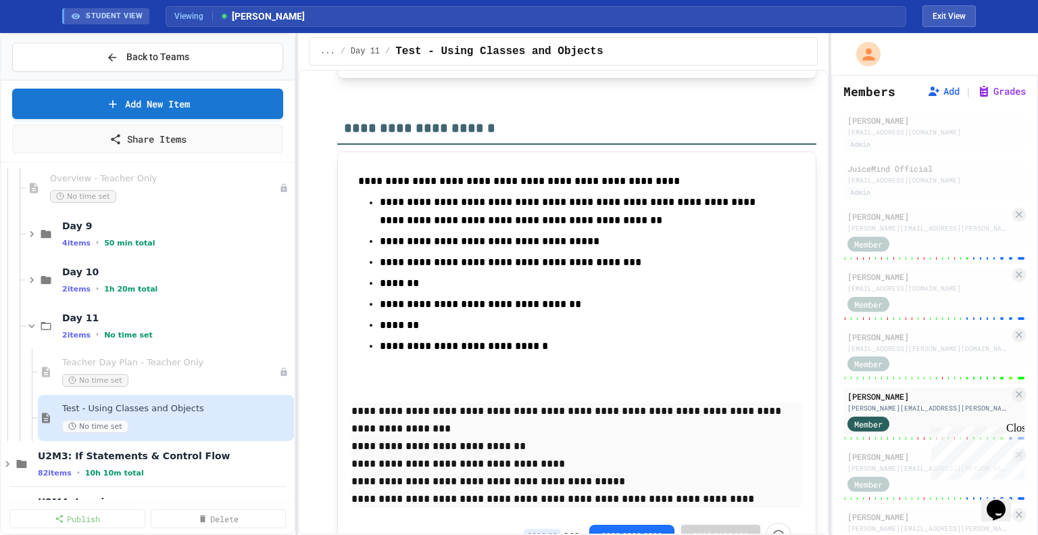
drag, startPoint x: 722, startPoint y: 417, endPoint x: 350, endPoint y: 383, distance: 373.4
copy div "**********"
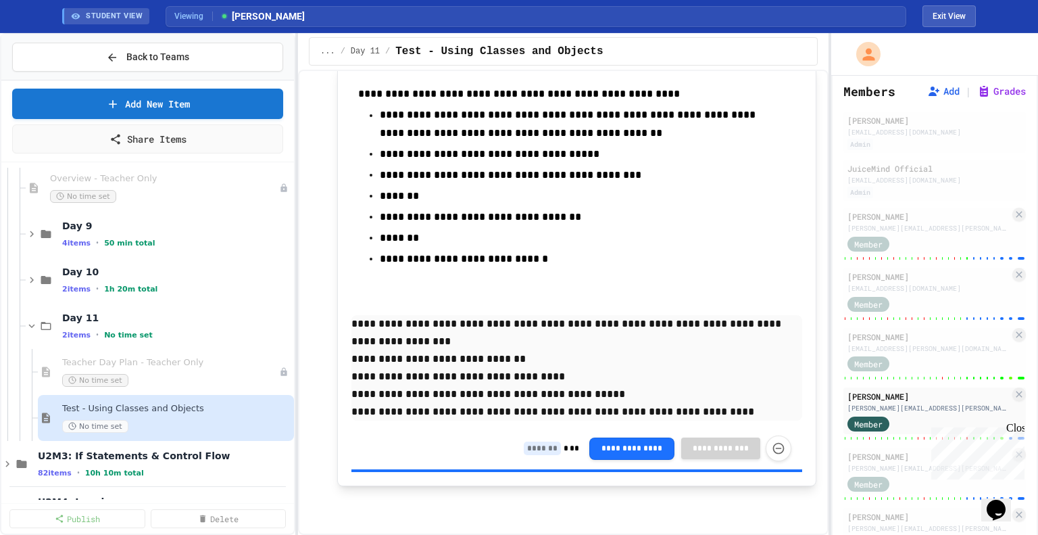
scroll to position [10811, 0]
type input "*"
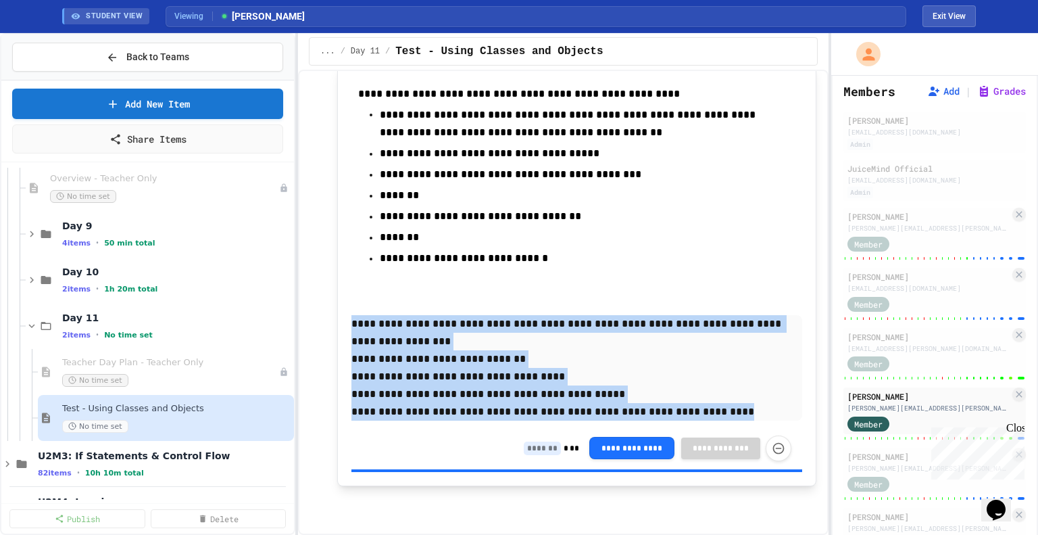
drag, startPoint x: 704, startPoint y: 414, endPoint x: 345, endPoint y: 321, distance: 370.3
click at [345, 321] on div "**********" at bounding box center [576, 275] width 479 height 422
copy div "**********"
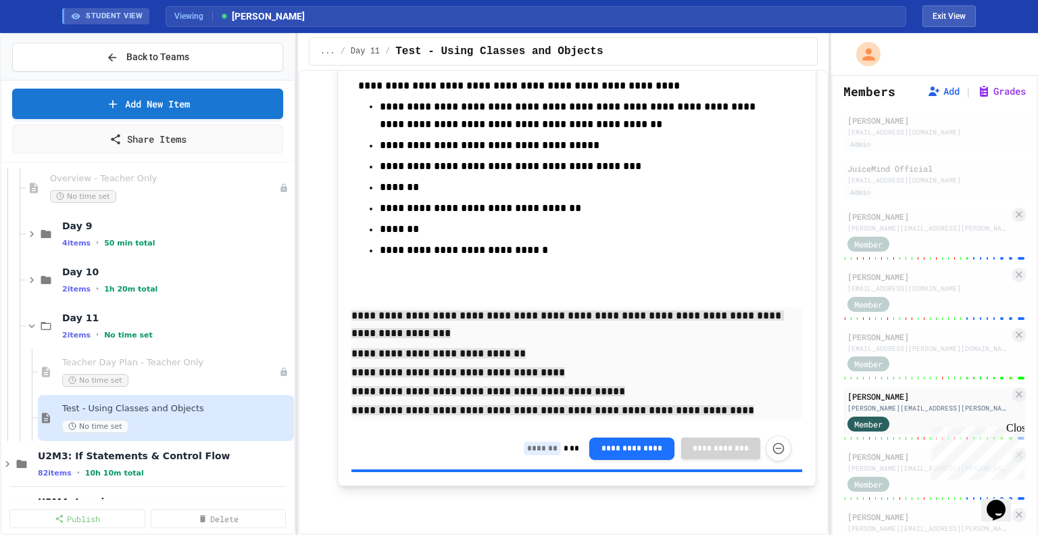
type input "*"
click at [535, 448] on input at bounding box center [542, 448] width 37 height 14
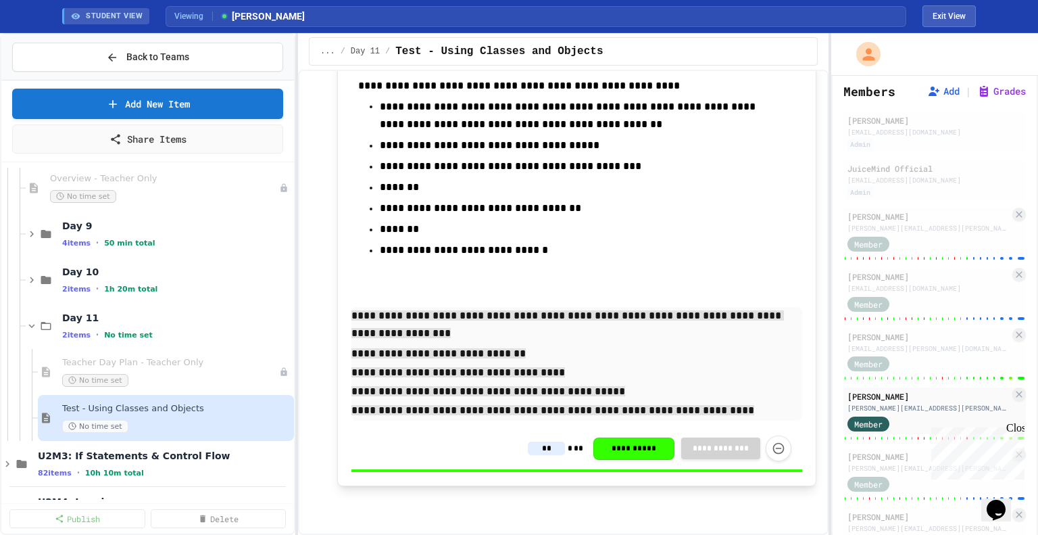
type input "**"
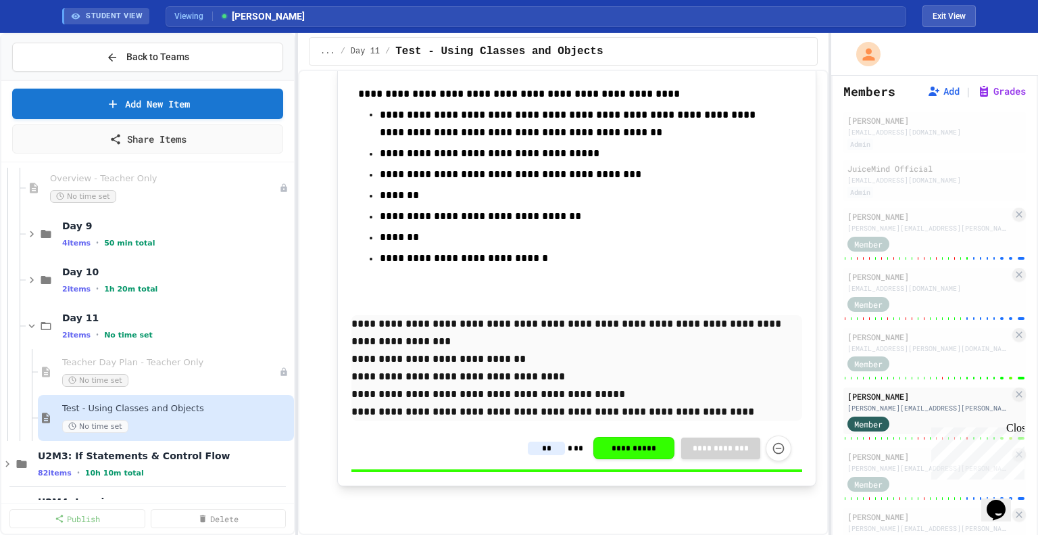
click at [715, 358] on p "**********" at bounding box center [577, 359] width 451 height 18
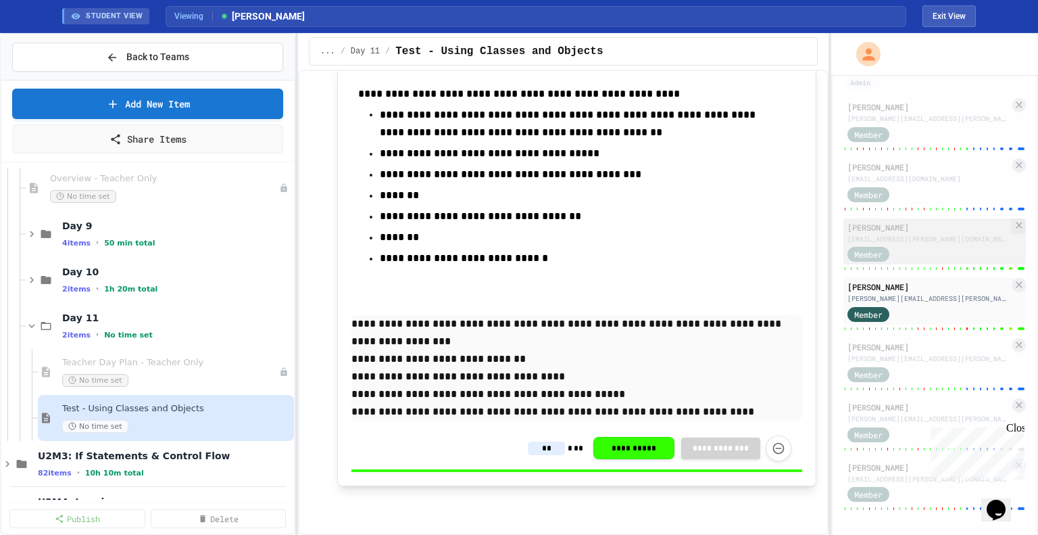
scroll to position [181, 0]
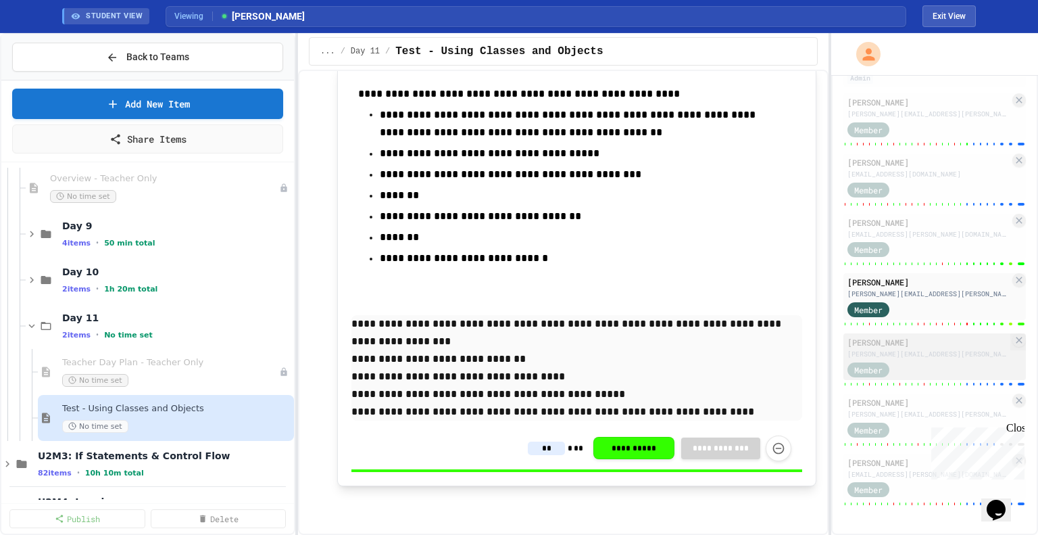
click at [914, 363] on div "Member" at bounding box center [882, 368] width 68 height 17
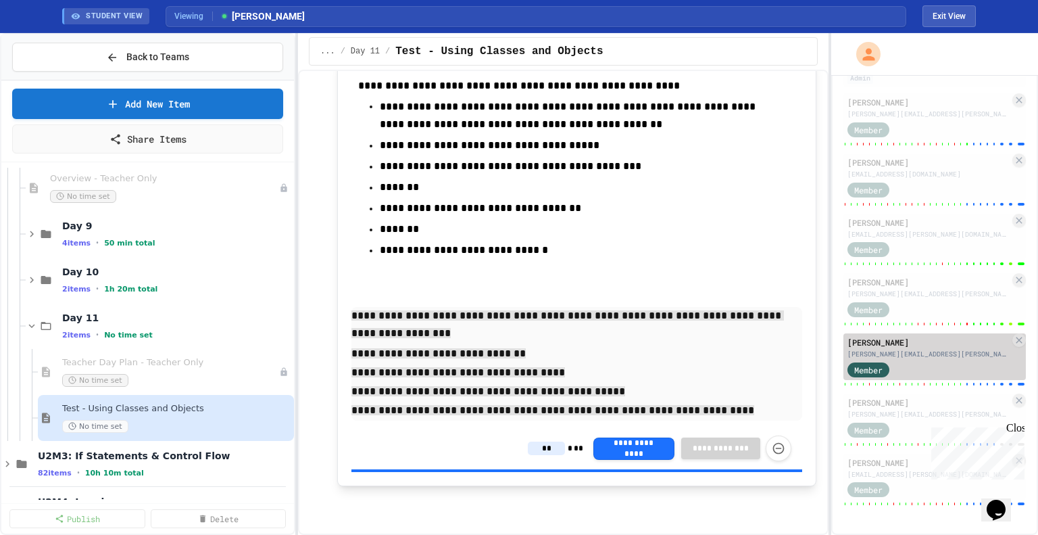
type input "*"
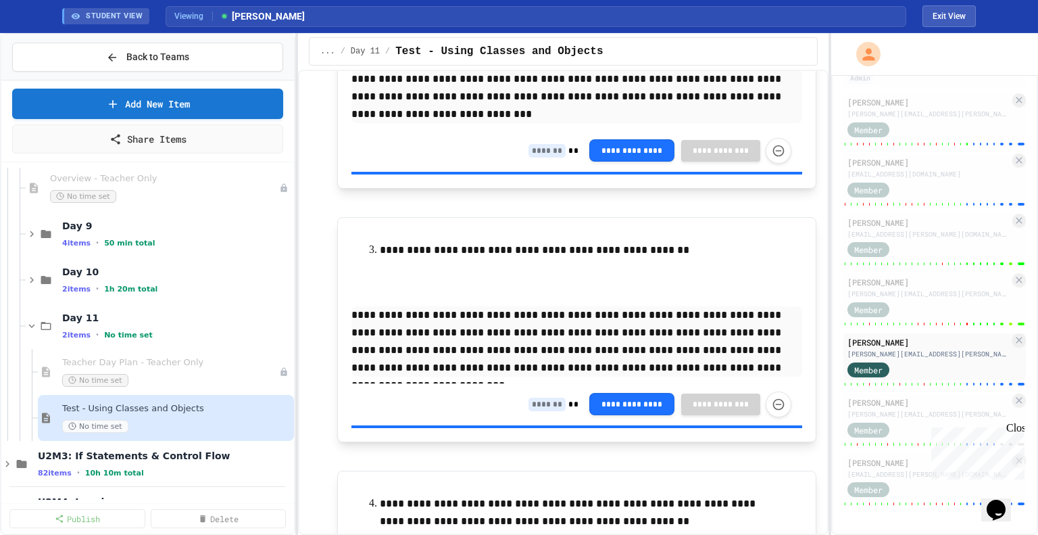
scroll to position [8910, 0]
drag, startPoint x: 536, startPoint y: 316, endPoint x: 546, endPoint y: 391, distance: 75.1
click at [546, 189] on div "**********" at bounding box center [576, 85] width 479 height 208
type input "*"
